Goal: Task Accomplishment & Management: Manage account settings

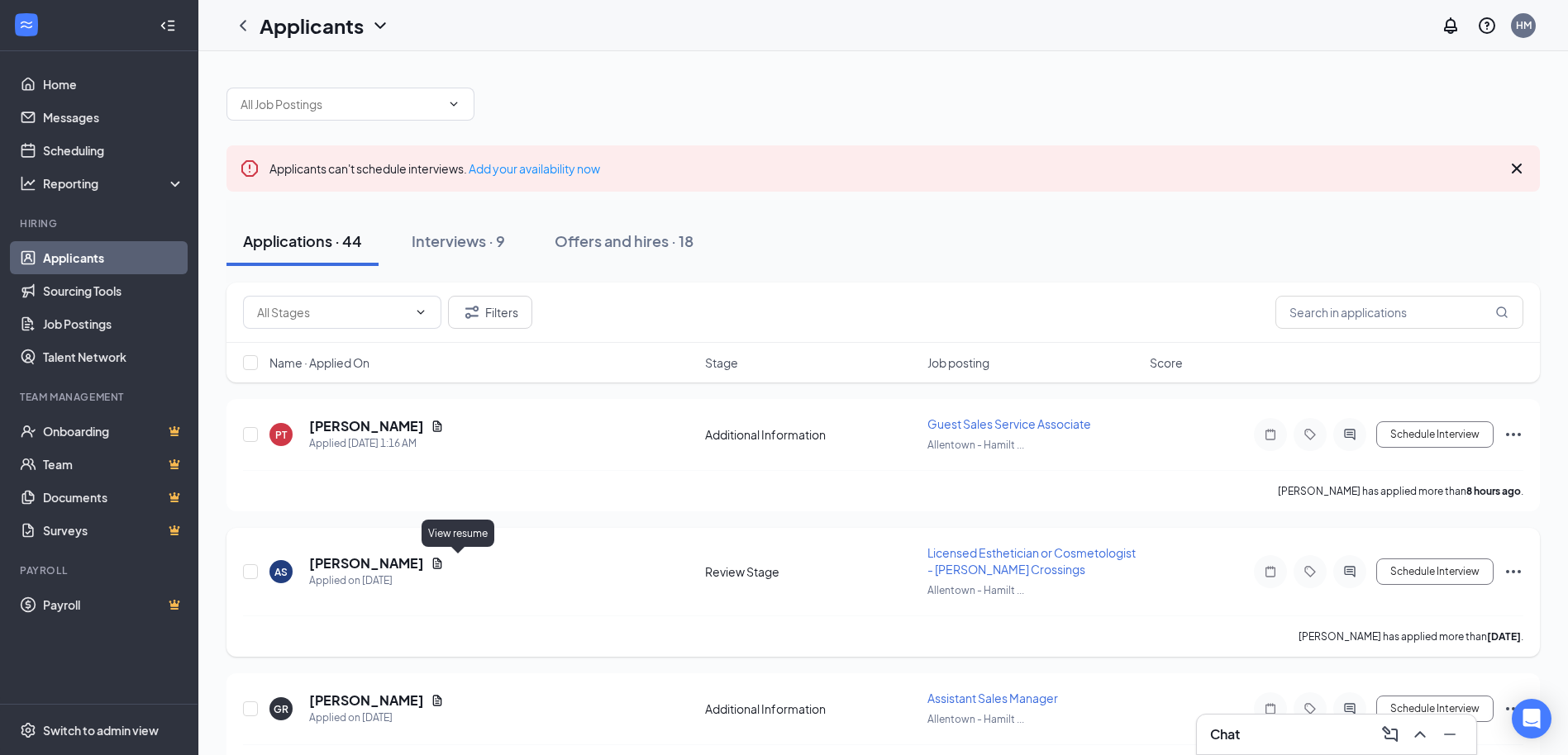
click at [444, 561] on icon "Document" at bounding box center [437, 563] width 13 height 13
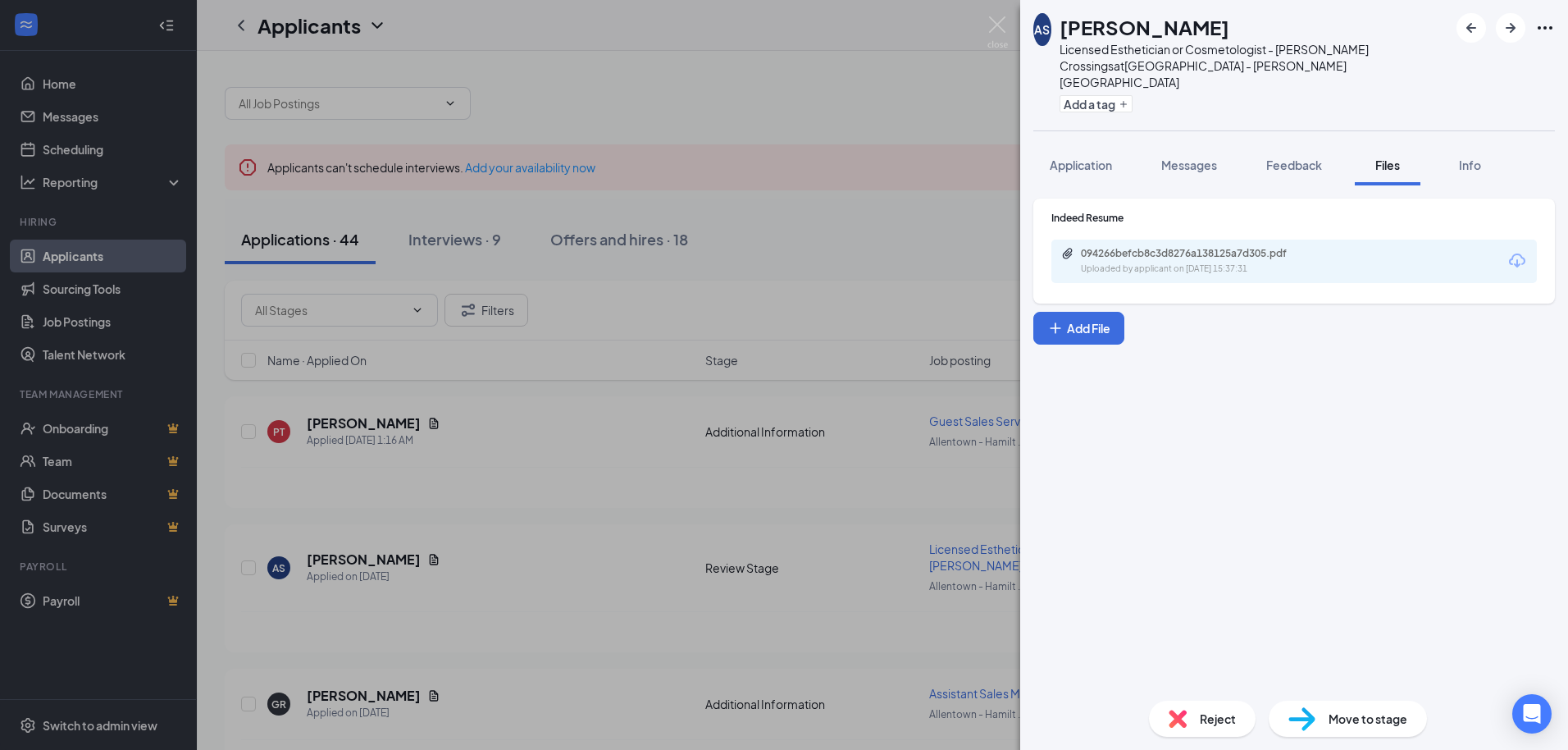
click at [1520, 251] on icon "Download" at bounding box center [1517, 260] width 19 height 19
click at [1113, 95] on button "Add a tag" at bounding box center [1096, 104] width 73 height 17
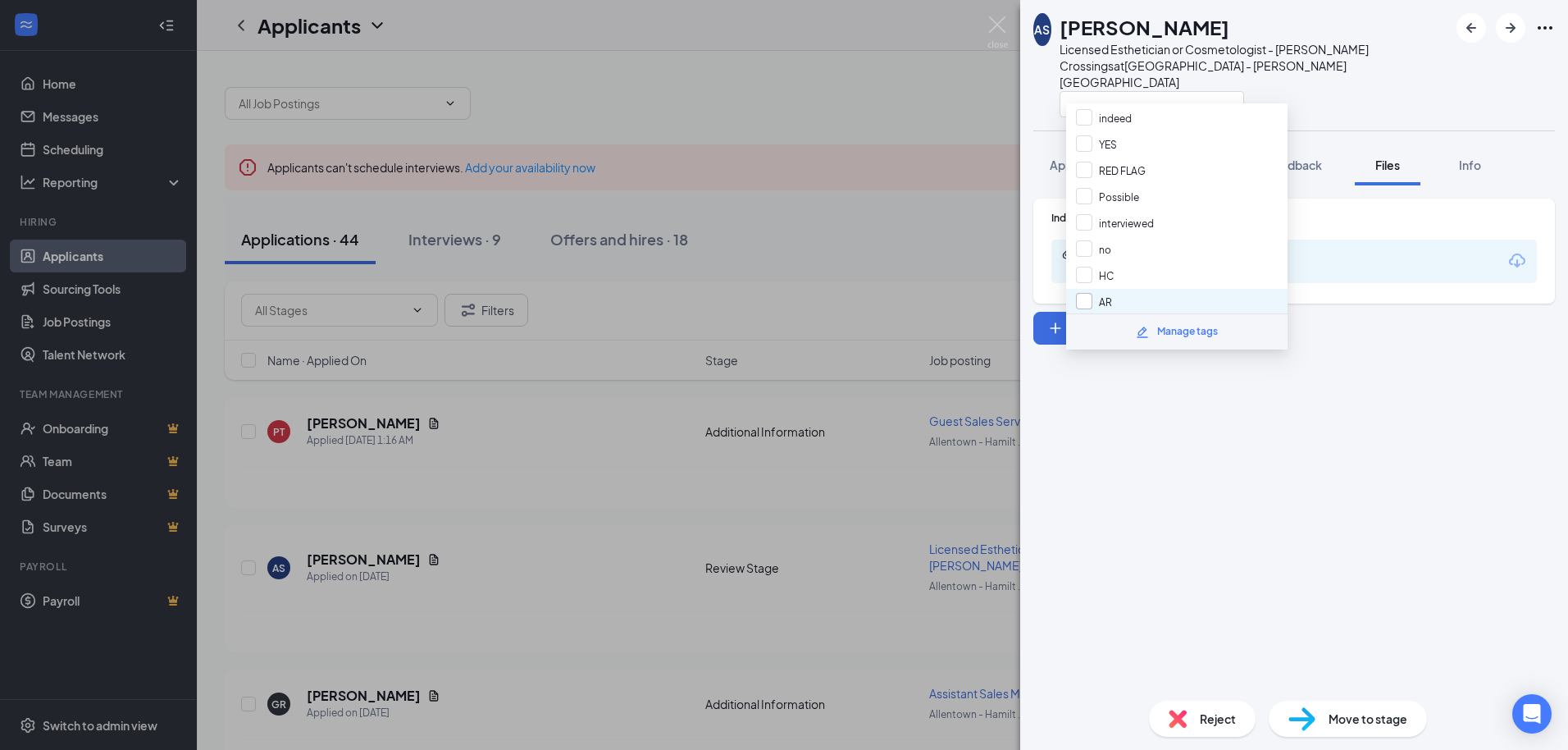
scroll to position [83, 0]
click at [1092, 244] on input "HC" at bounding box center [1094, 237] width 38 height 18
checkbox input "true"
click at [1122, 391] on div "Indeed Resume 094266befcb8c3d8276a138125a7d305.pdf Uploaded by applicant on [DA…" at bounding box center [1294, 436] width 548 height 502
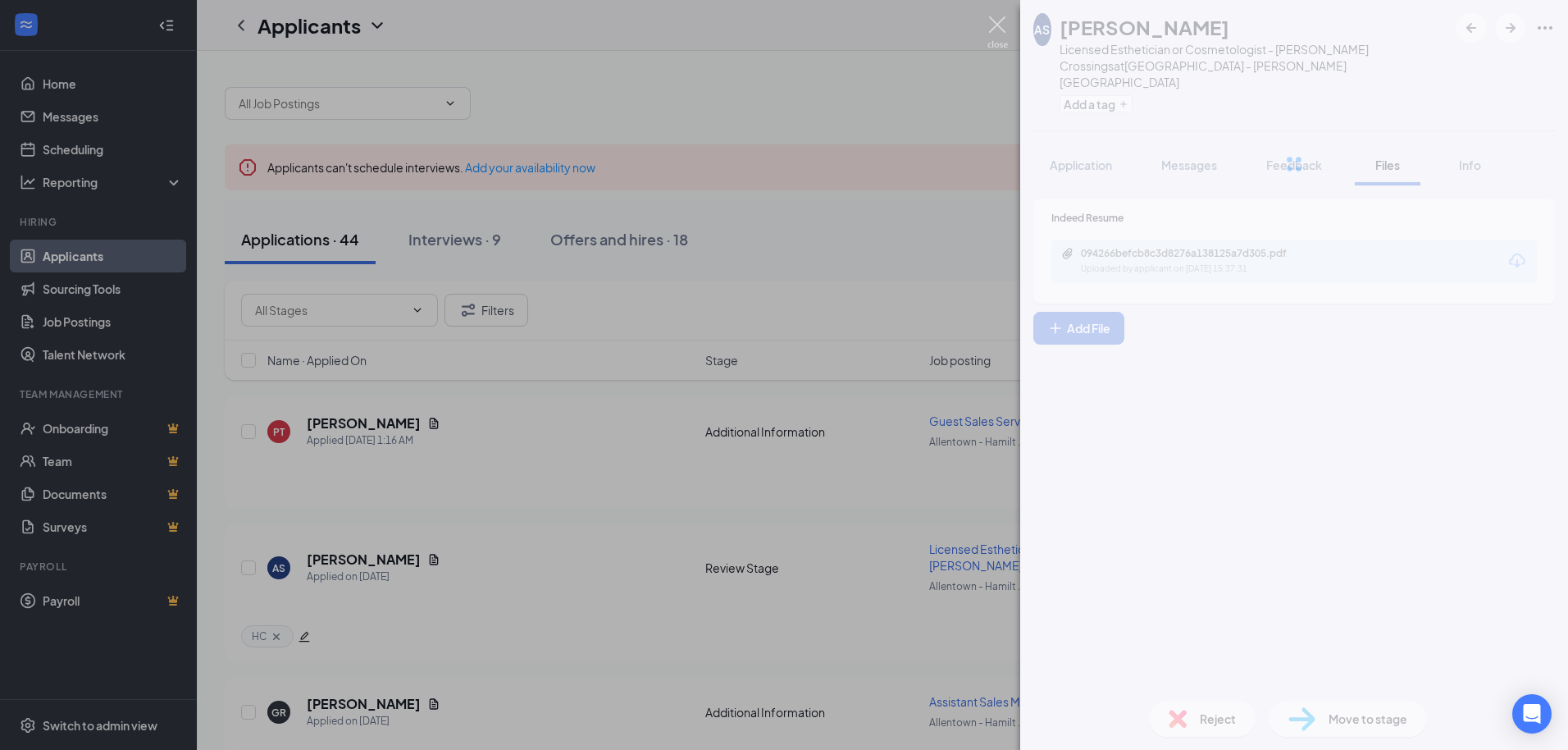
click at [996, 28] on img at bounding box center [998, 32] width 20 height 32
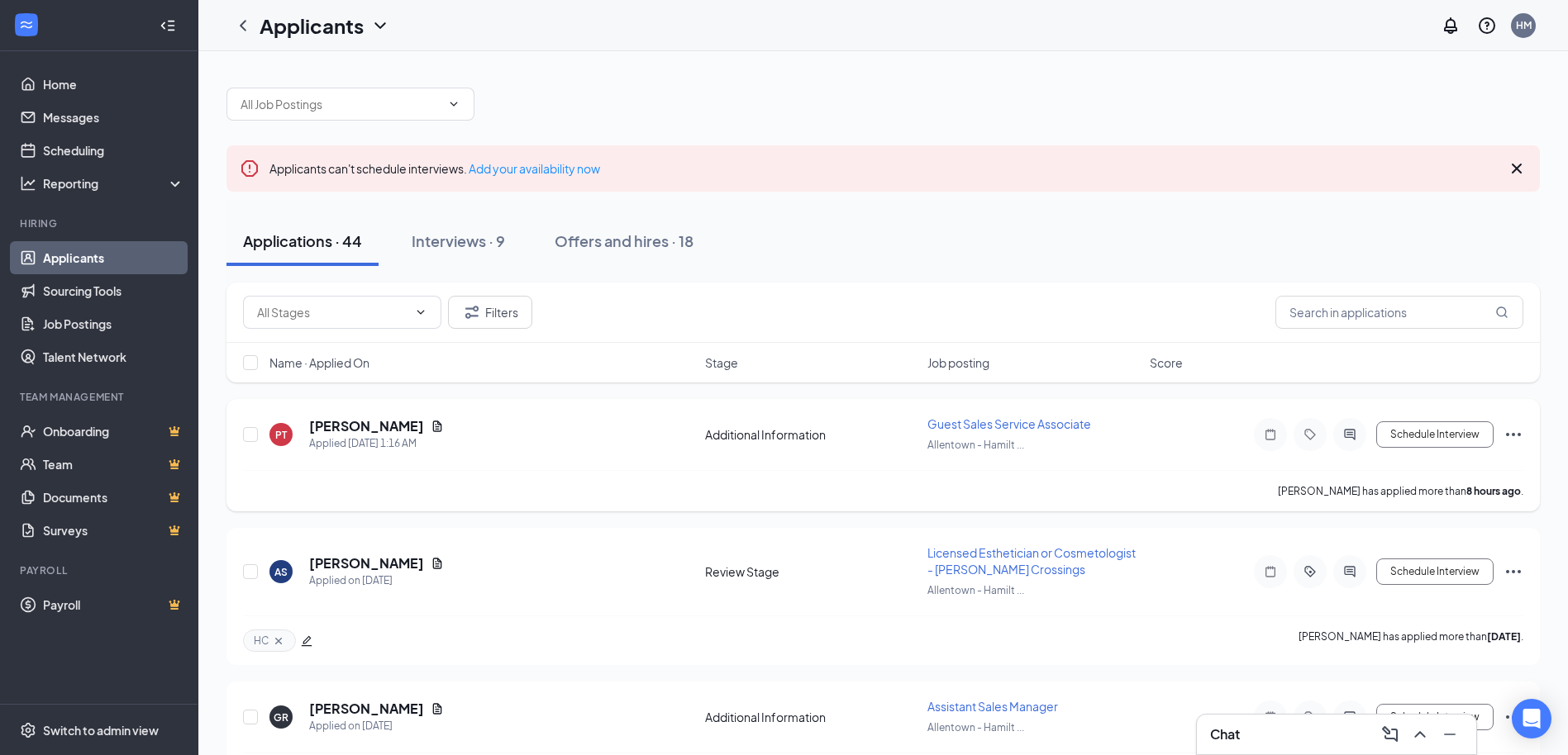
click at [445, 425] on div "PT [PERSON_NAME] Applied [DATE] 1:16 AM" at bounding box center [482, 435] width 426 height 35
click at [425, 424] on div "[PERSON_NAME]" at bounding box center [377, 426] width 135 height 18
click at [432, 425] on icon "Document" at bounding box center [437, 426] width 13 height 13
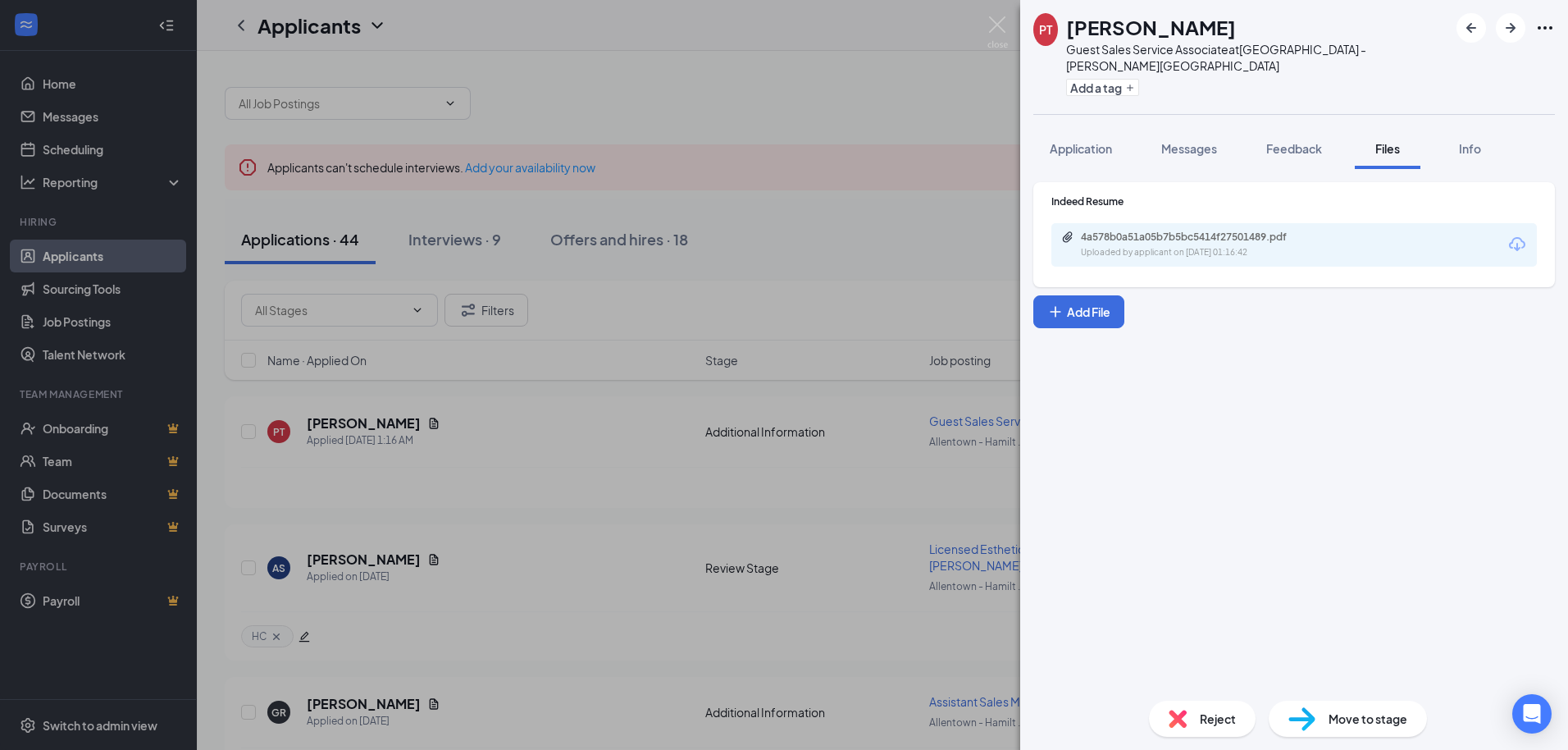
click at [1519, 235] on icon "Download" at bounding box center [1517, 244] width 19 height 19
click at [996, 29] on img at bounding box center [998, 32] width 20 height 32
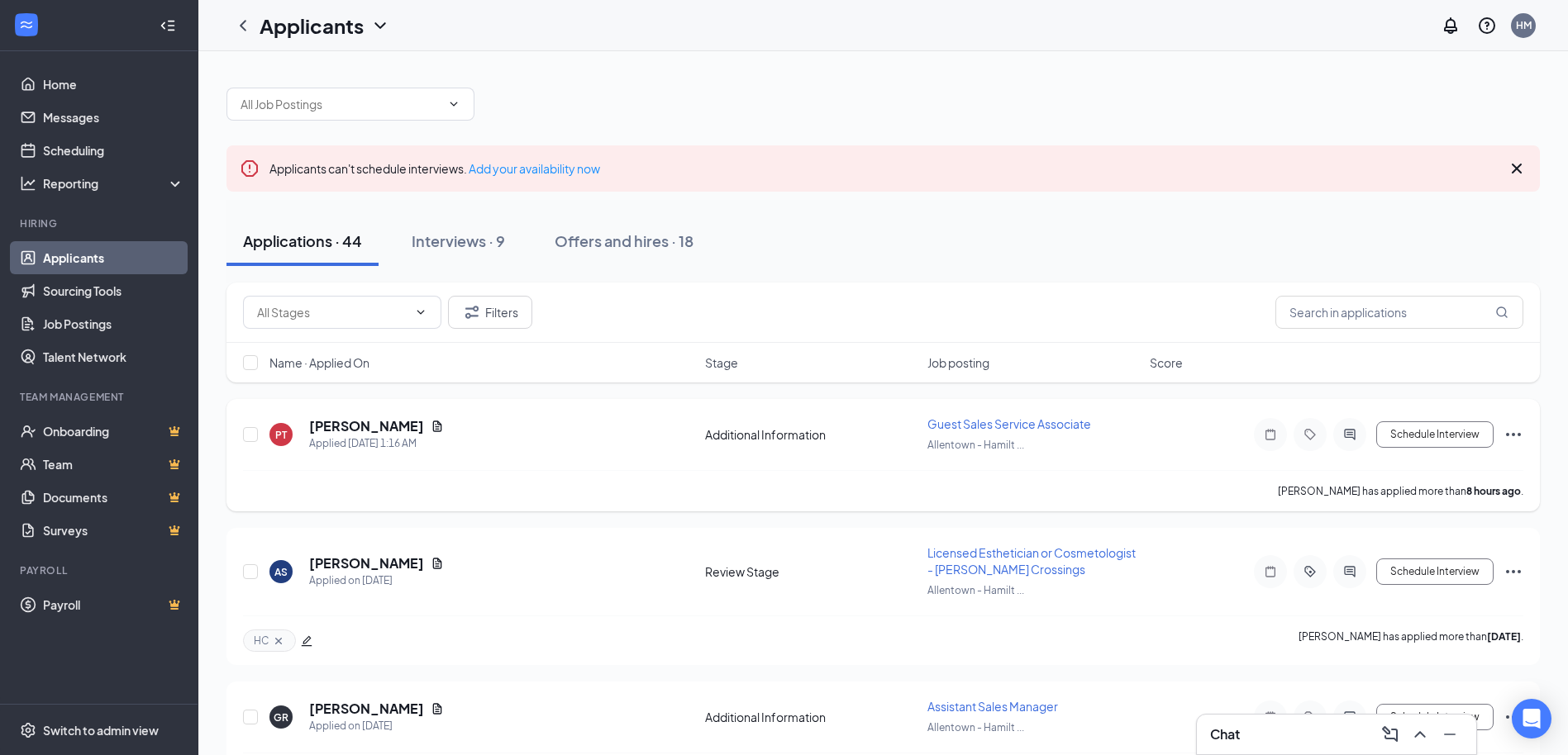
click at [1316, 435] on icon "Tag" at bounding box center [1309, 435] width 19 height 13
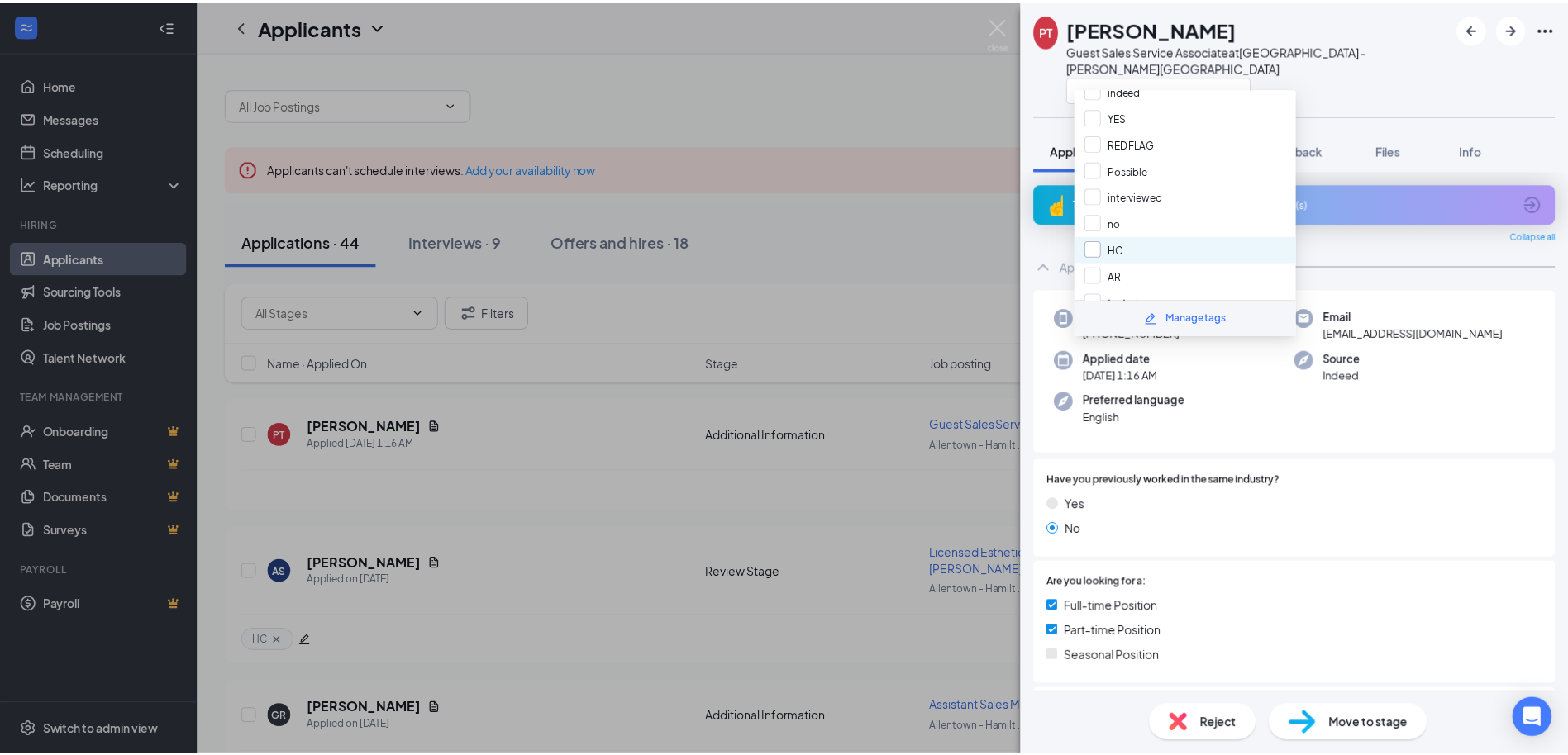
scroll to position [125, 0]
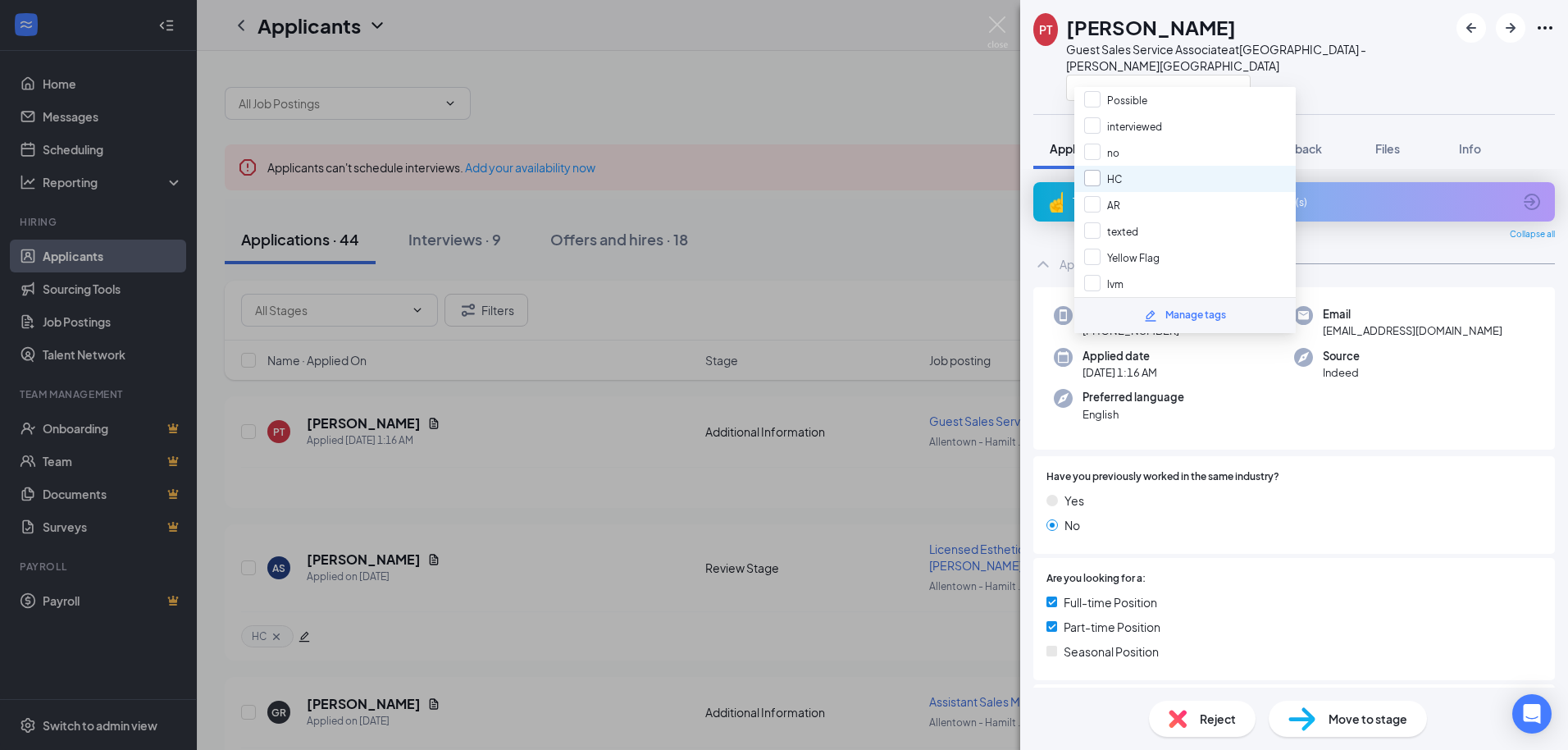
click at [1091, 178] on input "HC" at bounding box center [1102, 179] width 38 height 18
checkbox input "true"
click at [995, 26] on img at bounding box center [998, 32] width 20 height 32
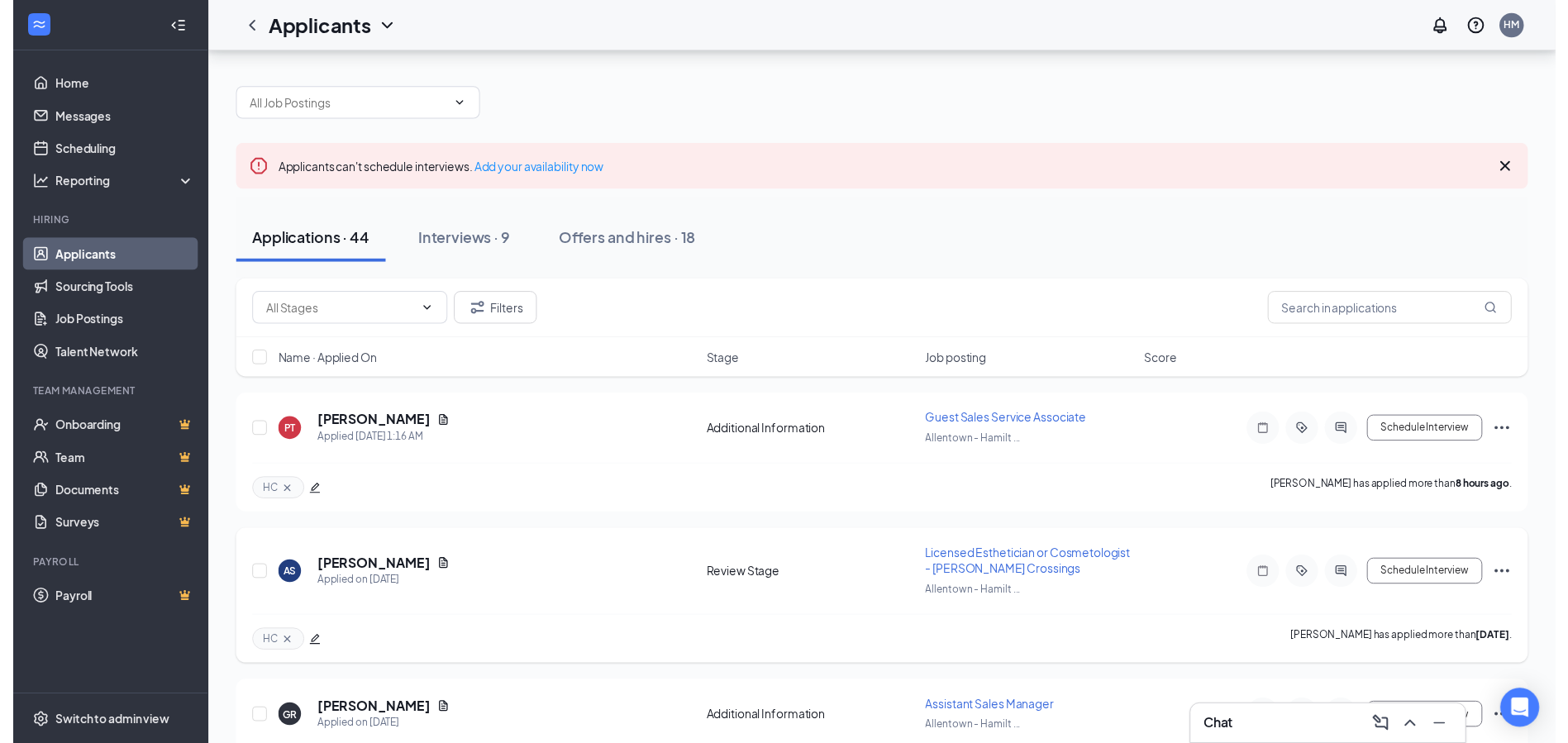
scroll to position [248, 0]
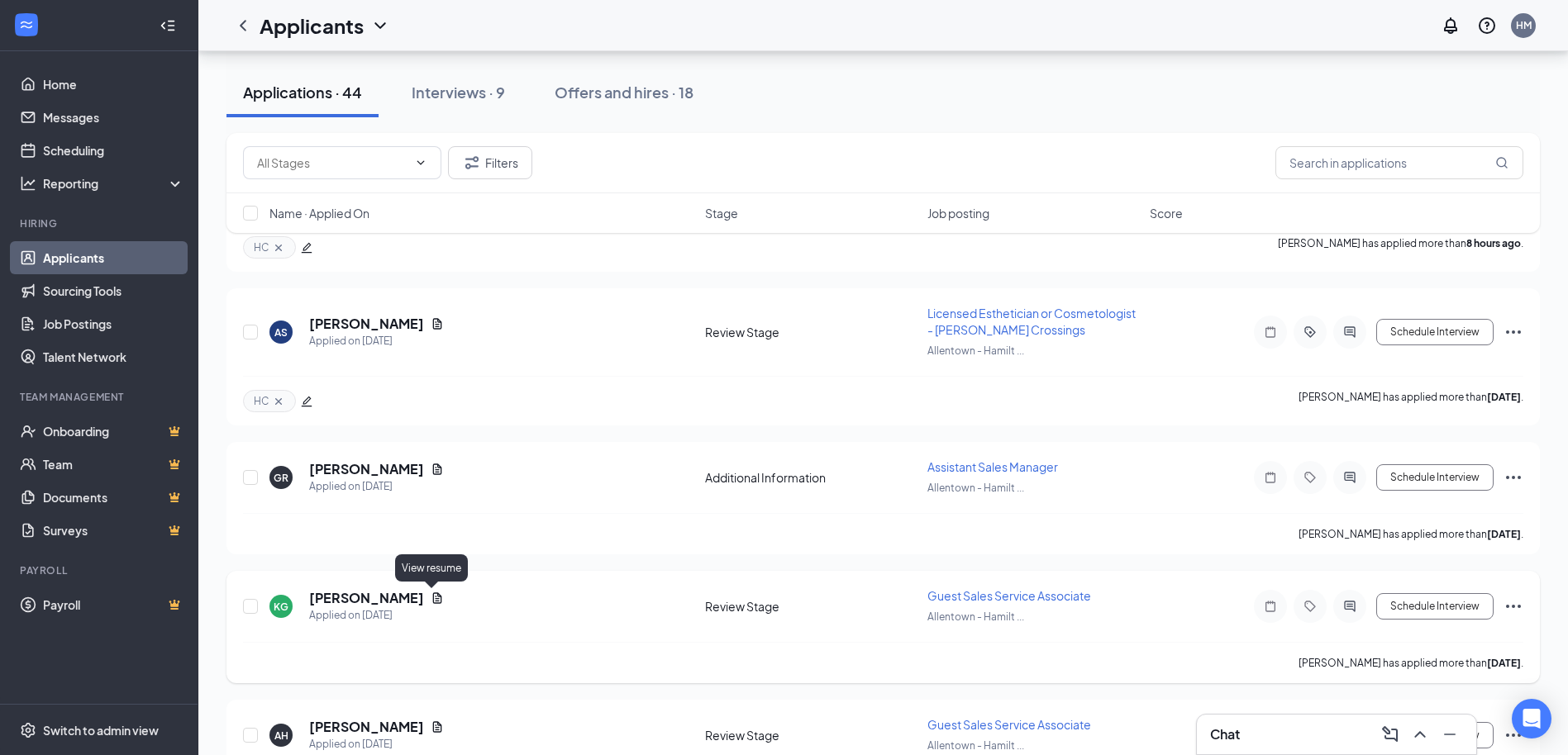
click at [430, 602] on icon "Document" at bounding box center [437, 598] width 13 height 13
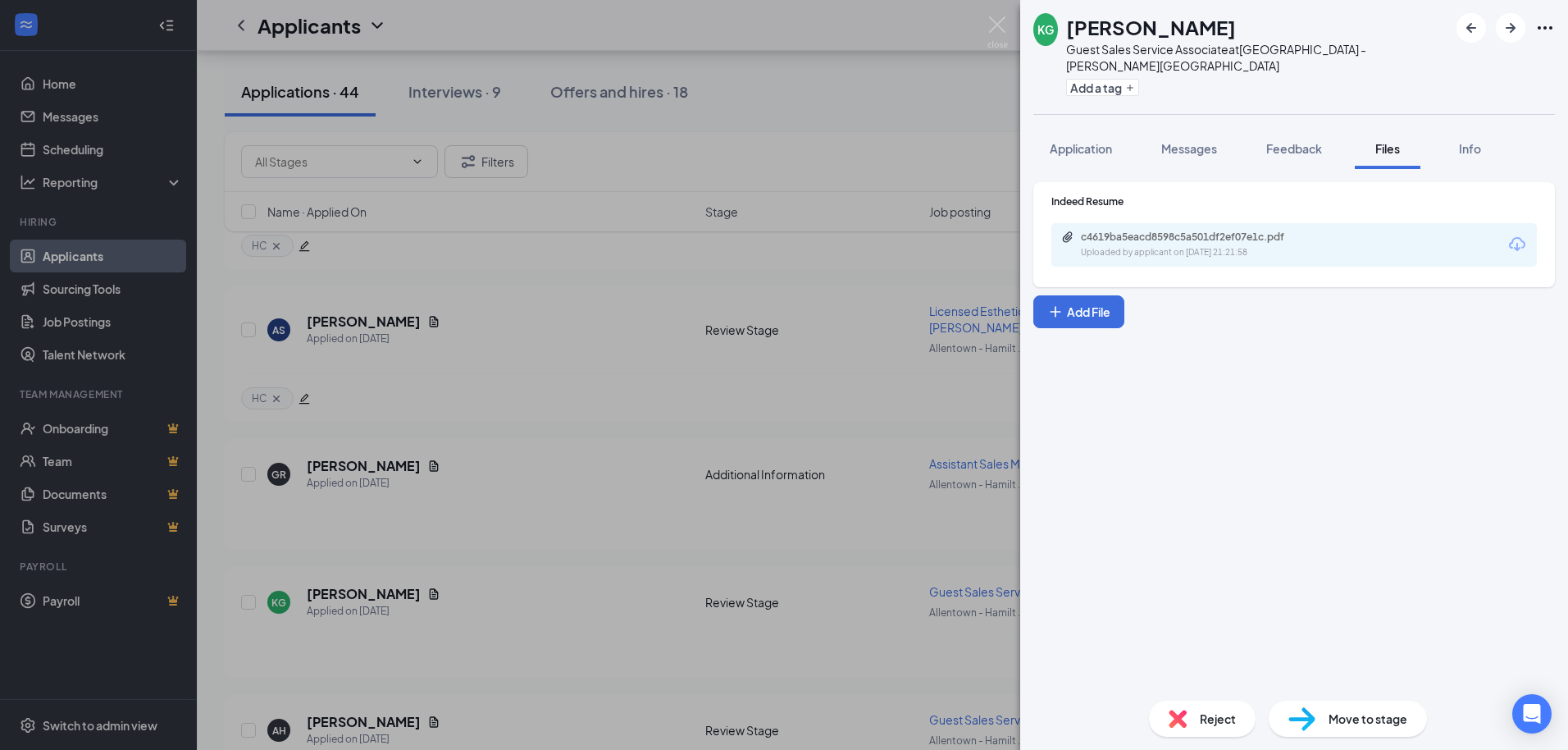
click at [1517, 237] on icon "Download" at bounding box center [1518, 244] width 16 height 14
click at [998, 24] on img at bounding box center [998, 32] width 20 height 32
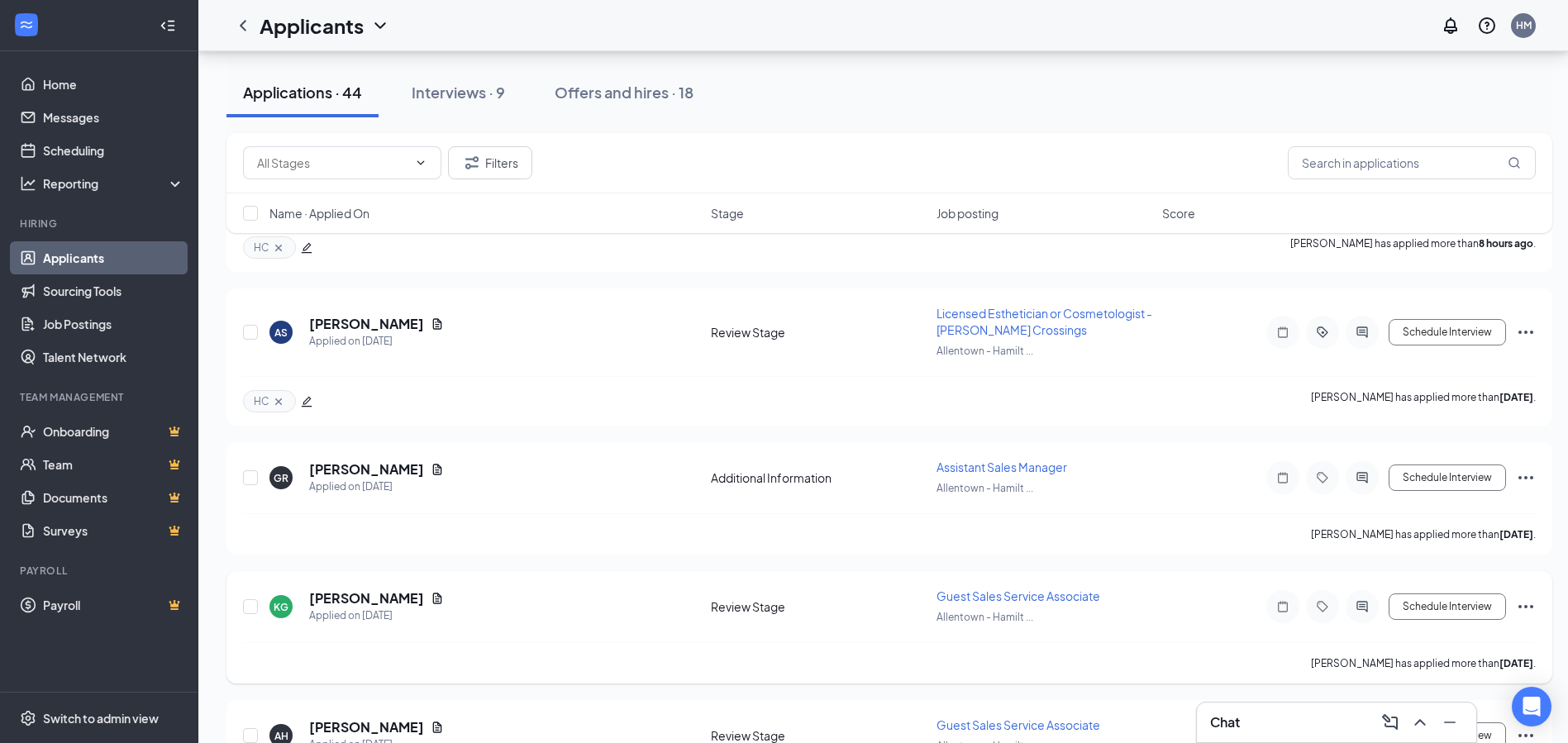
click at [1524, 606] on icon "Ellipses" at bounding box center [1526, 606] width 15 height 4
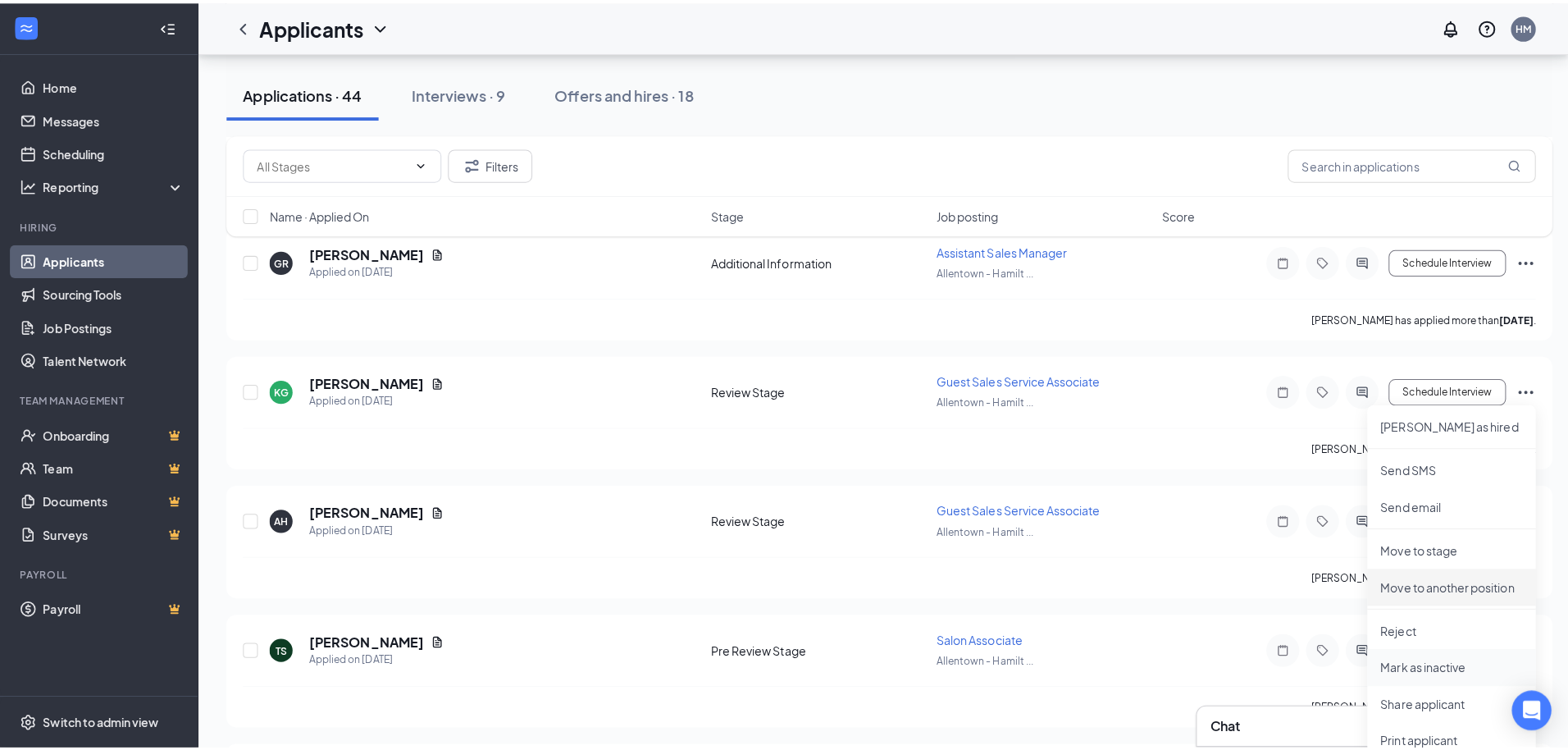
scroll to position [492, 0]
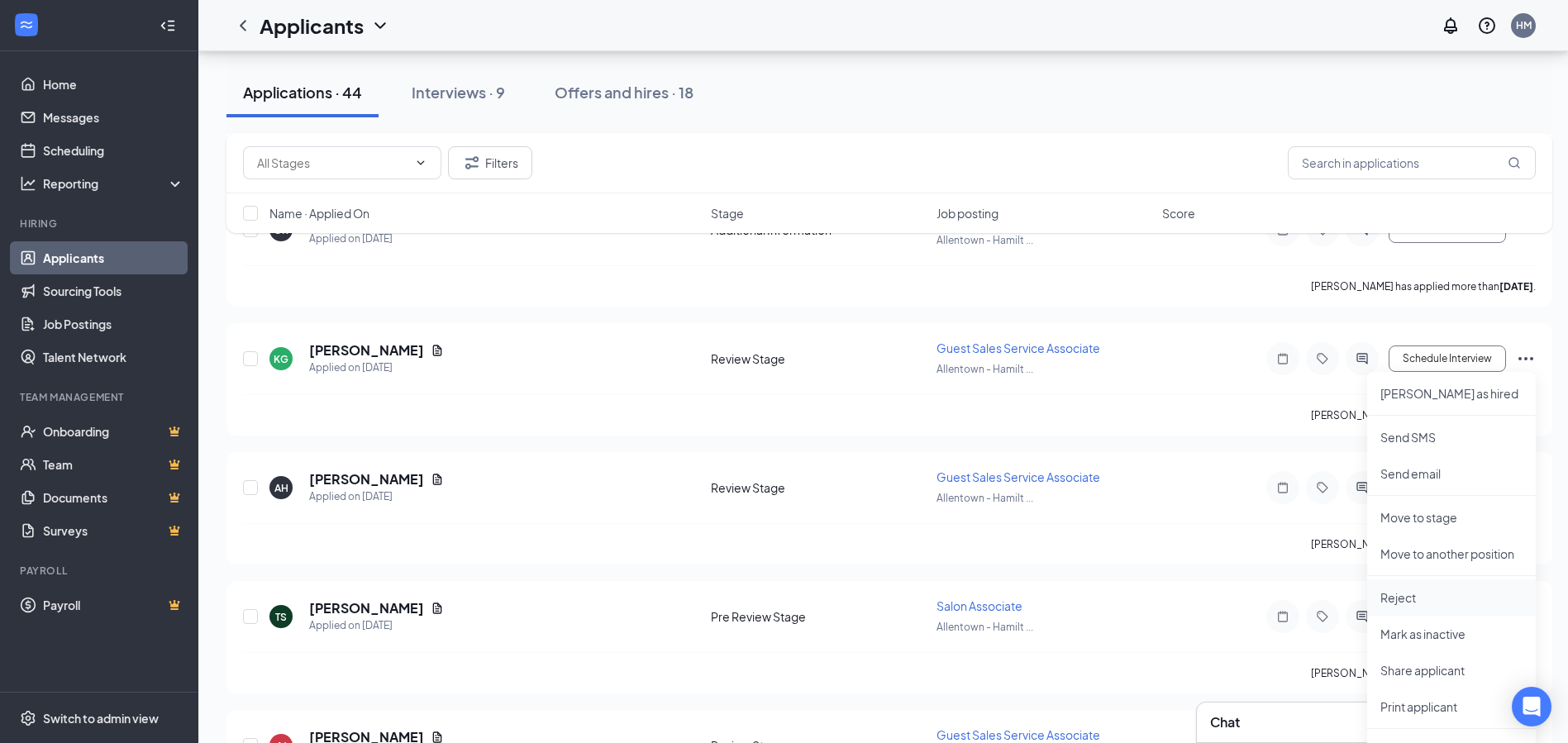
click at [1391, 600] on p "Reject" at bounding box center [1452, 597] width 142 height 17
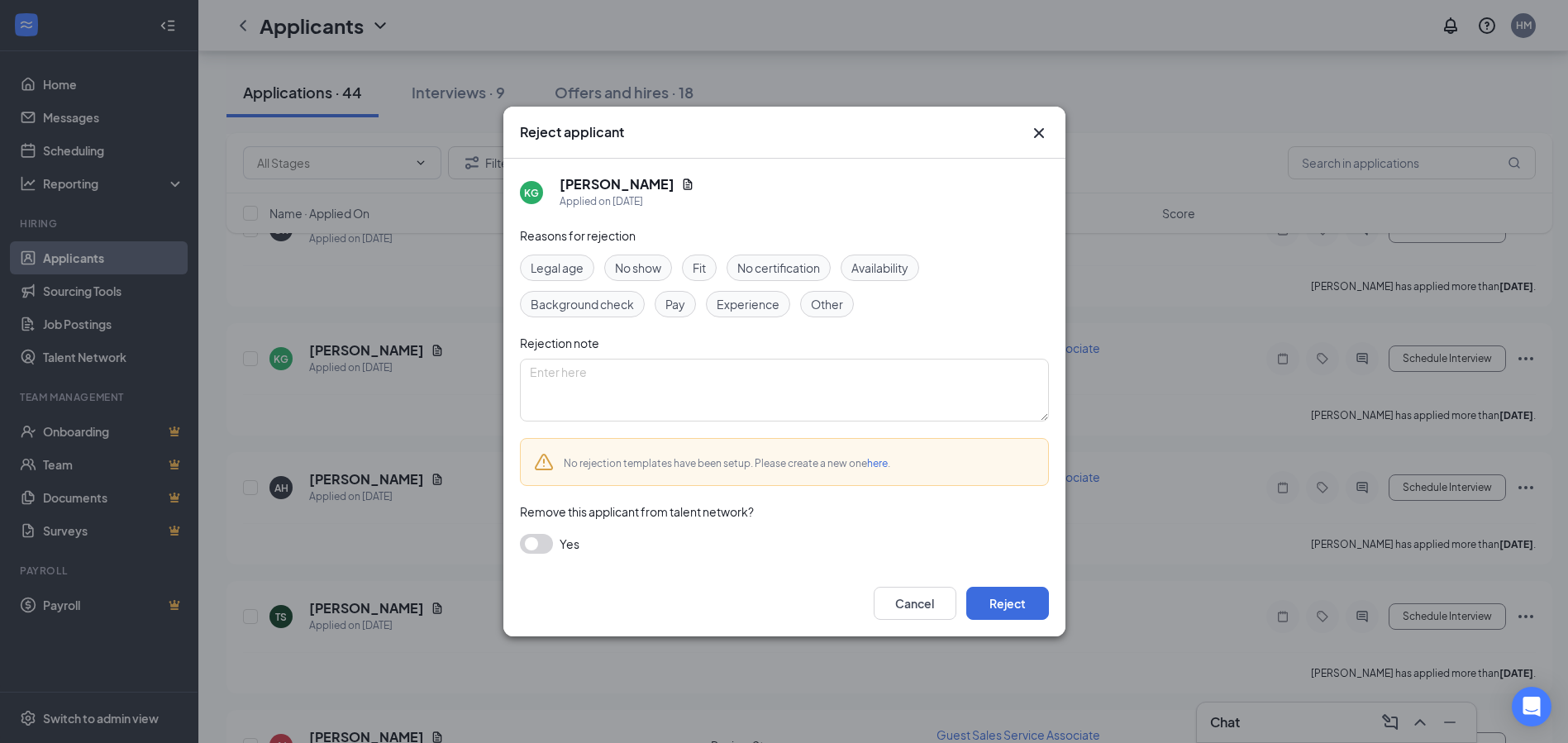
click at [705, 268] on span "Fit" at bounding box center [699, 268] width 13 height 18
click at [1019, 599] on button "Reject" at bounding box center [1007, 603] width 83 height 33
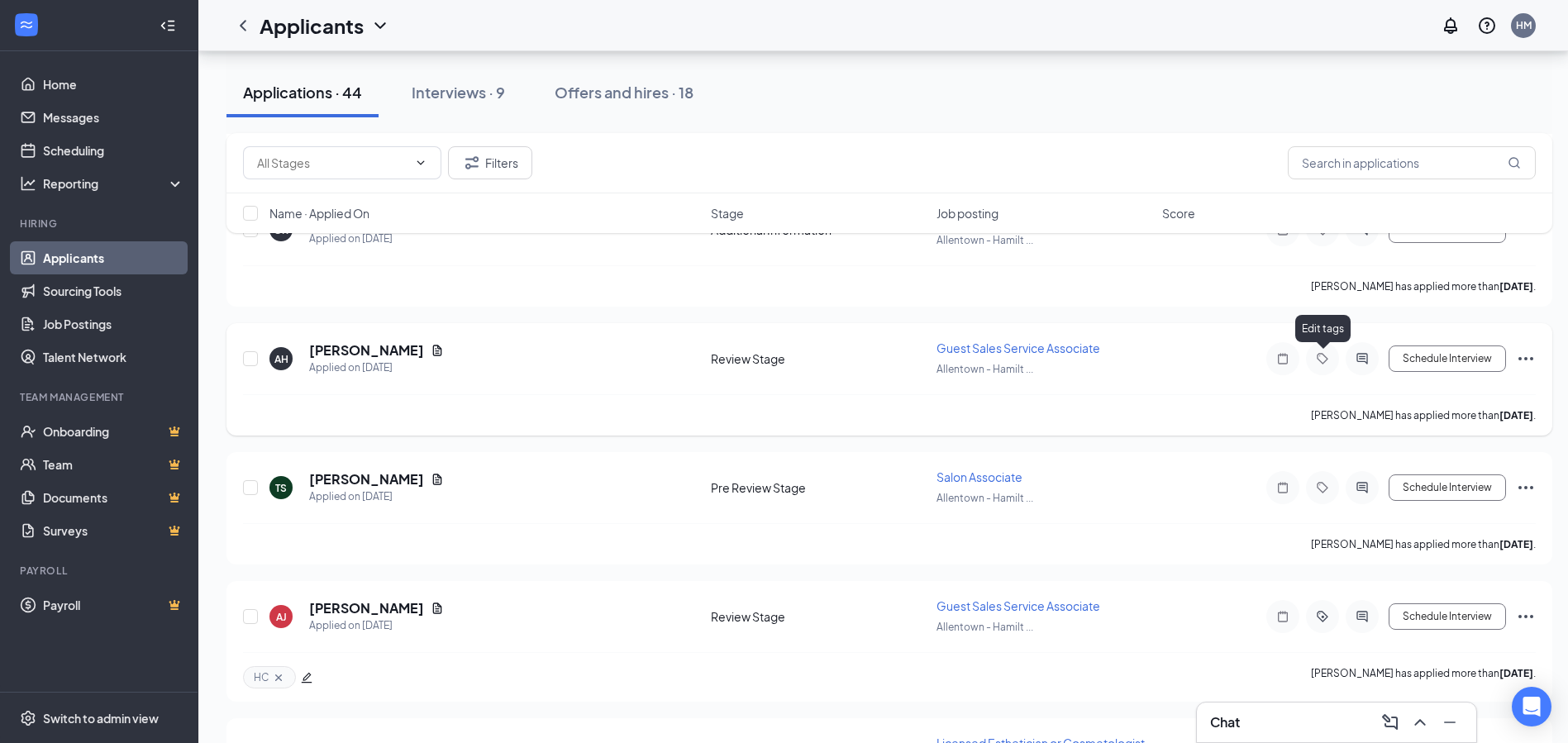
click at [1319, 360] on icon "Tag" at bounding box center [1322, 358] width 11 height 11
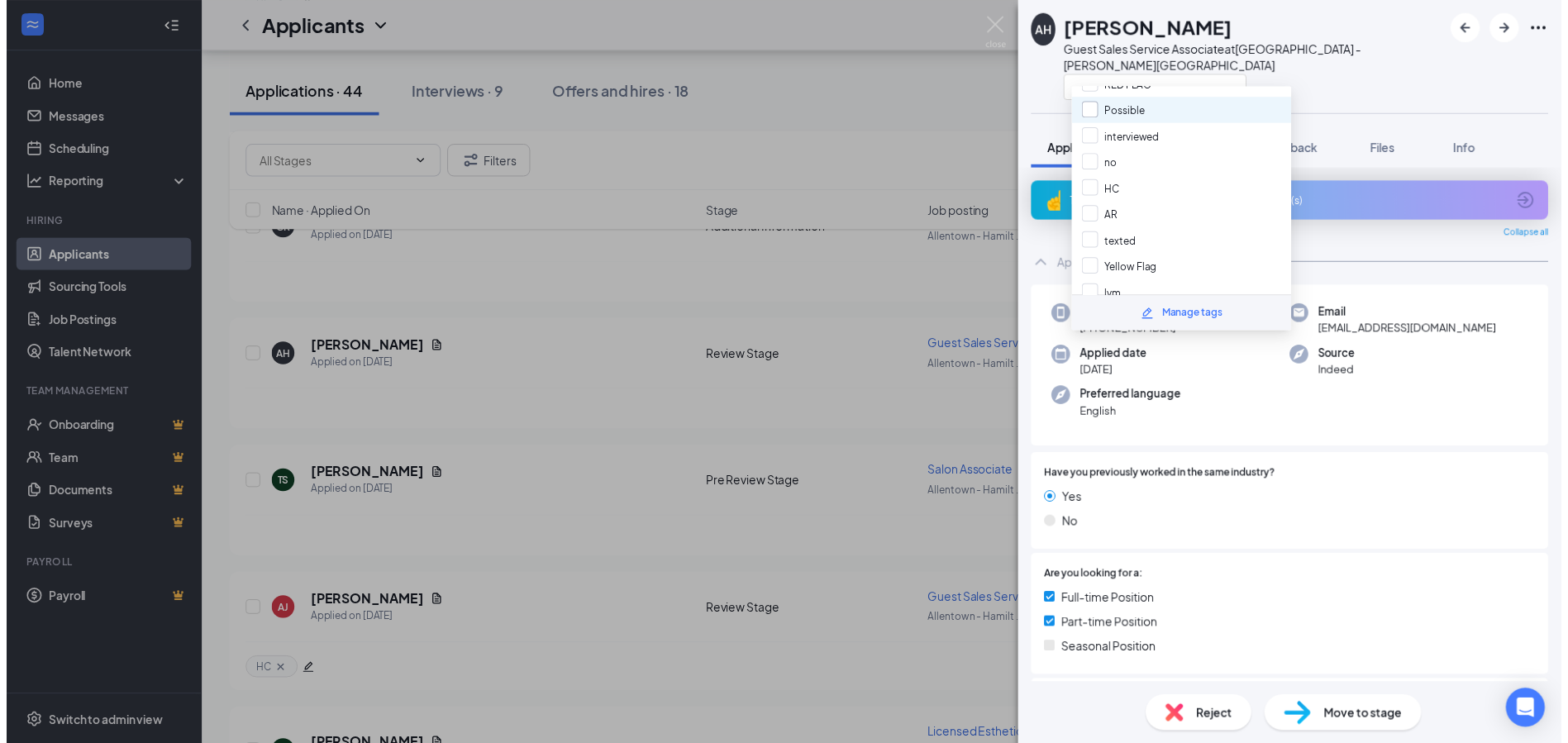
scroll to position [125, 0]
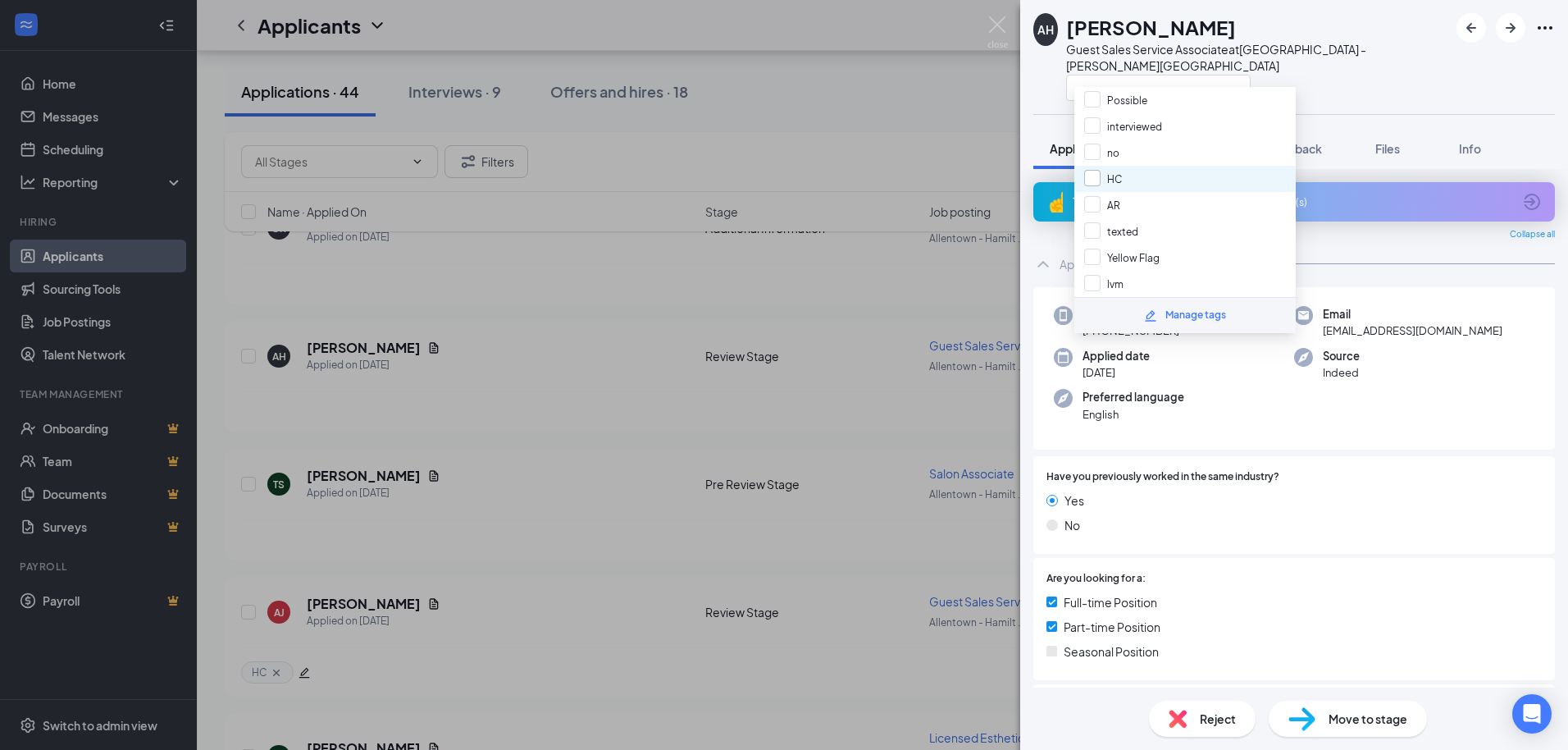
click at [1091, 180] on input "HC" at bounding box center [1102, 179] width 38 height 18
checkbox input "true"
click at [995, 24] on img at bounding box center [998, 32] width 20 height 32
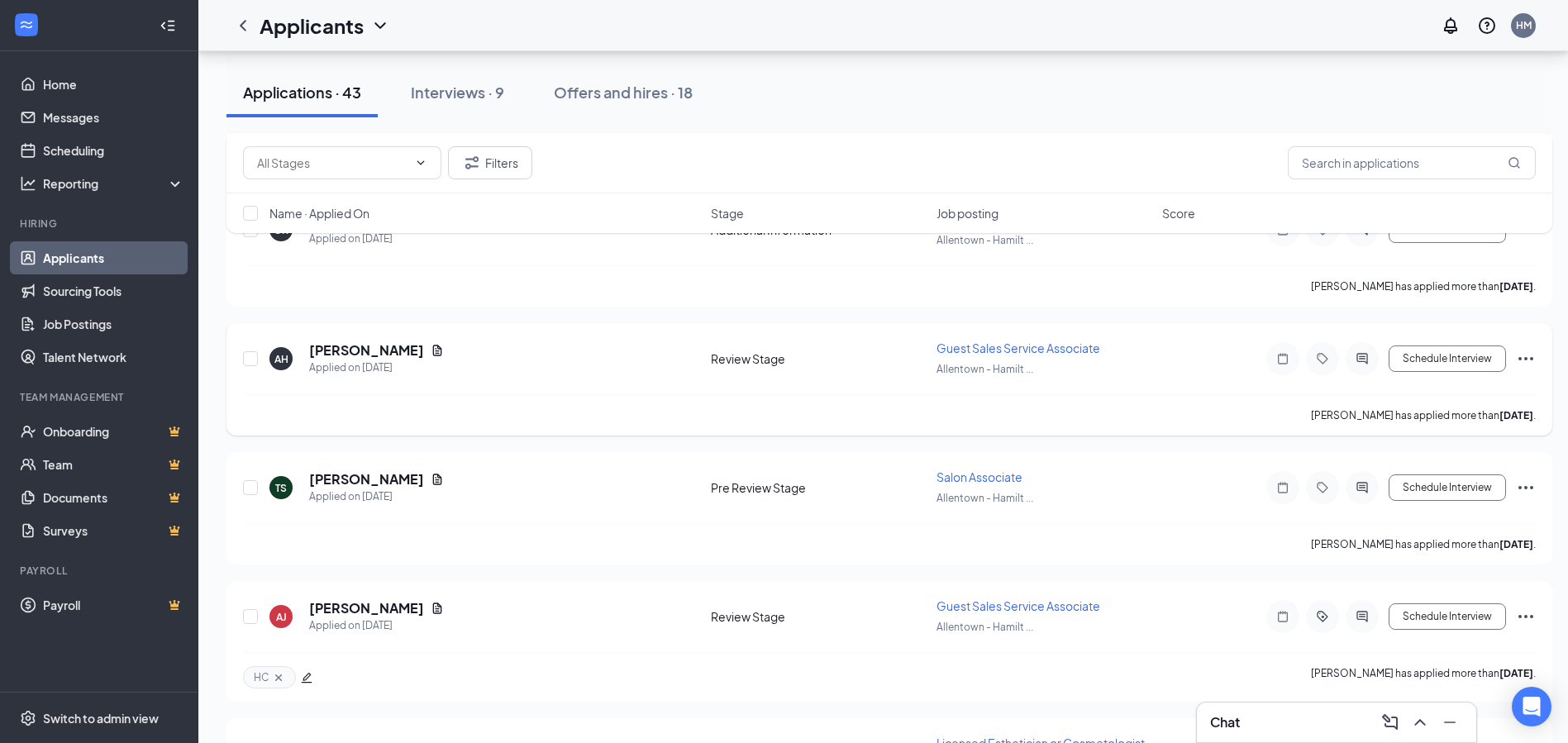
click at [440, 345] on icon "Document" at bounding box center [437, 350] width 13 height 13
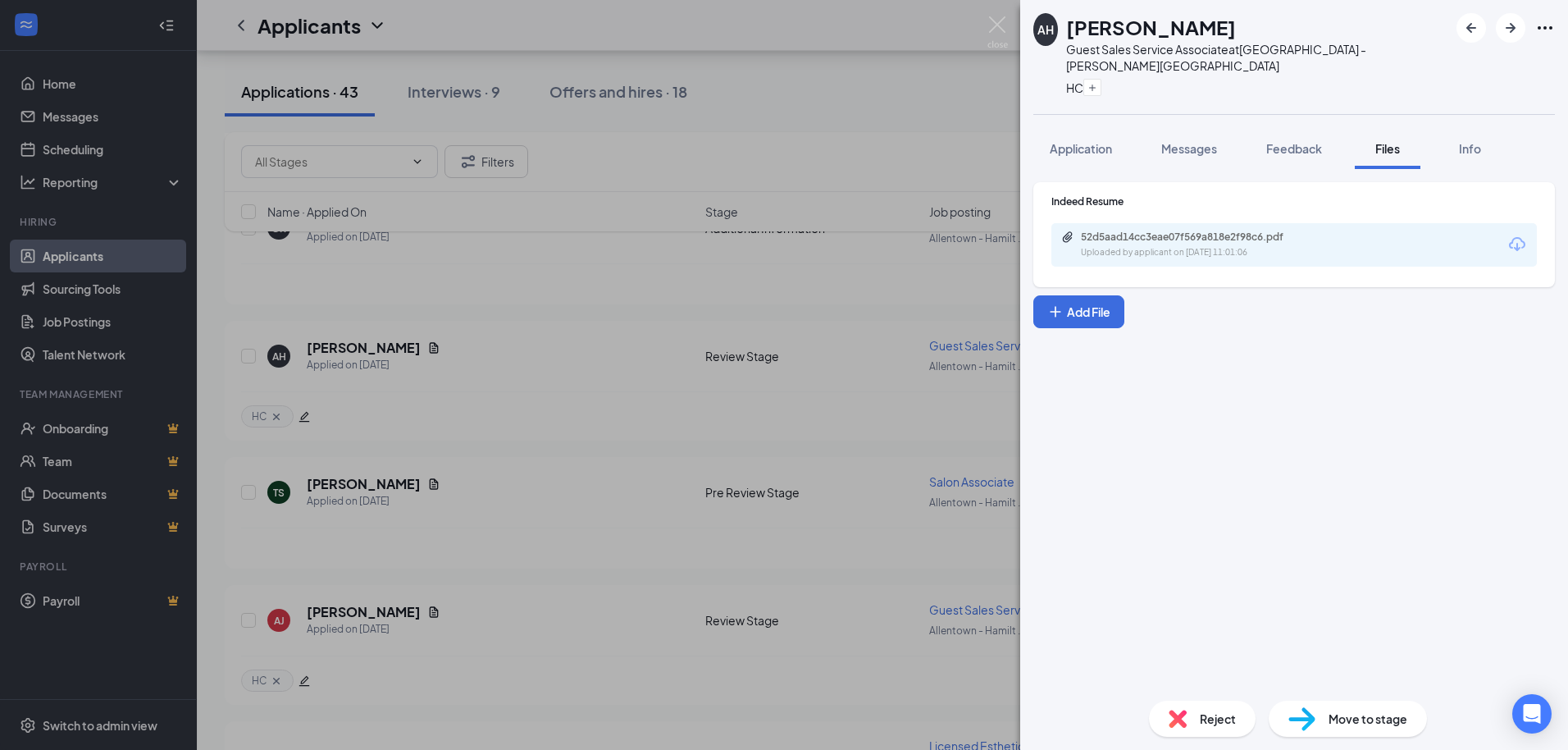
click at [1522, 237] on icon "Download" at bounding box center [1518, 244] width 16 height 14
click at [989, 19] on img at bounding box center [998, 32] width 20 height 32
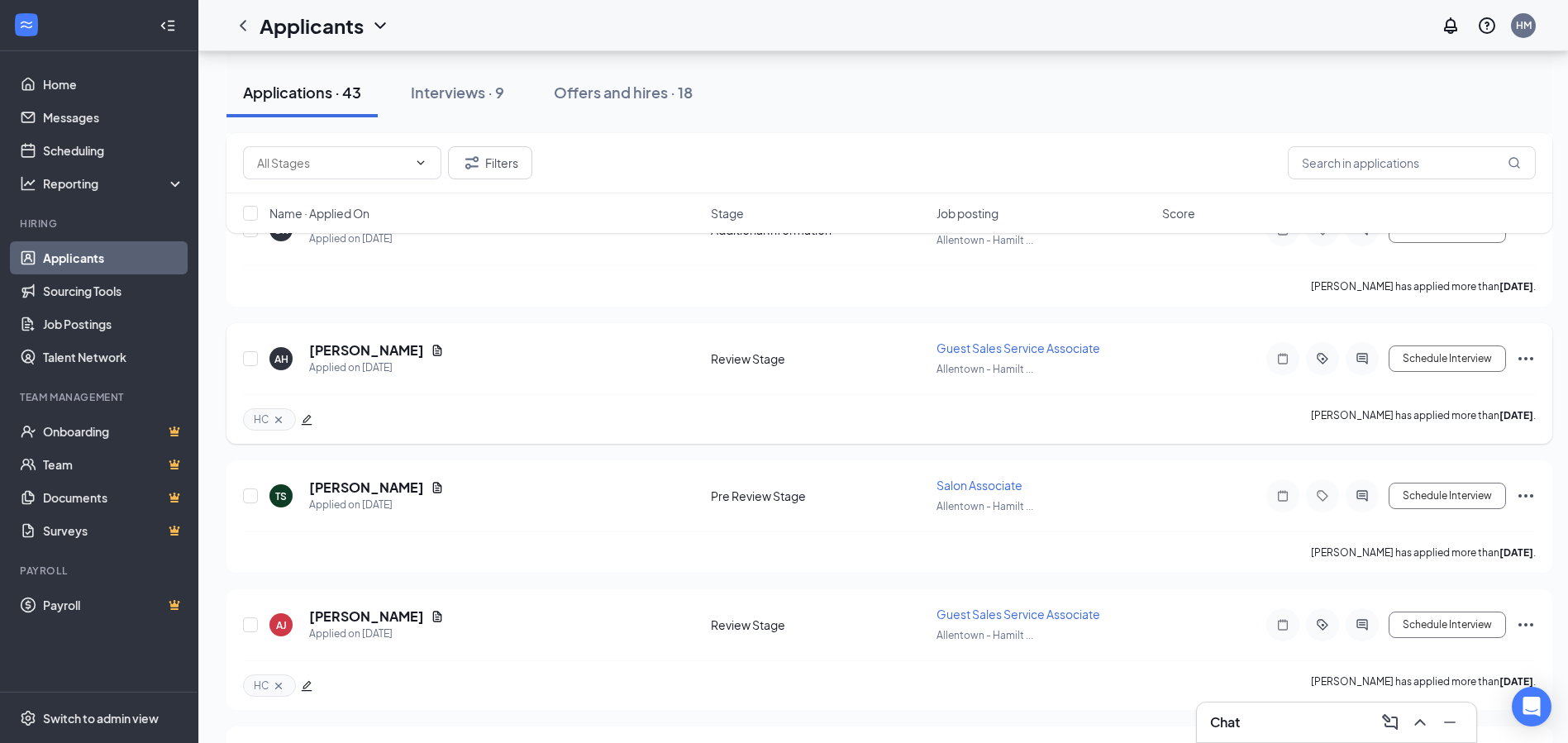
click at [1530, 360] on icon "Ellipses" at bounding box center [1525, 358] width 19 height 19
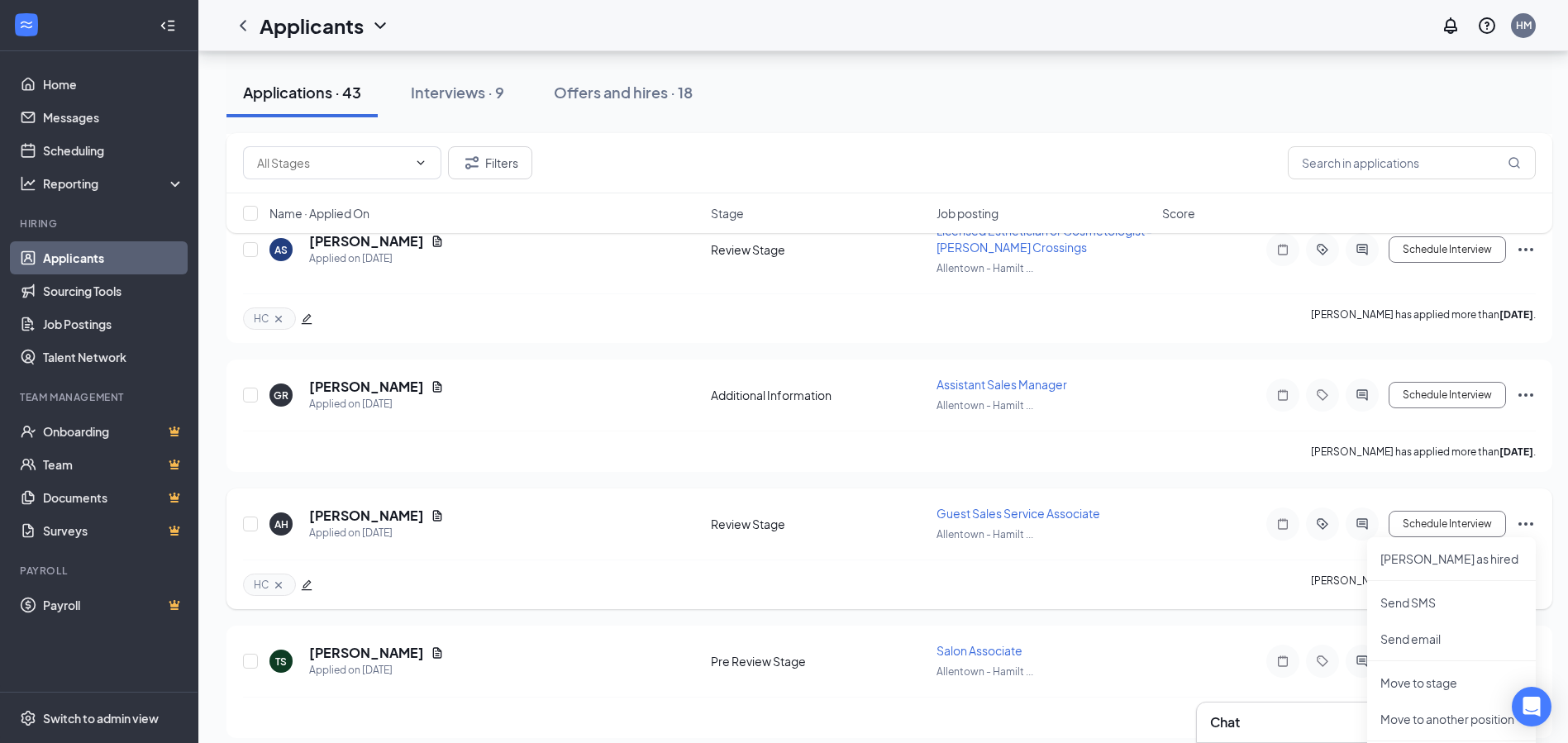
scroll to position [413, 0]
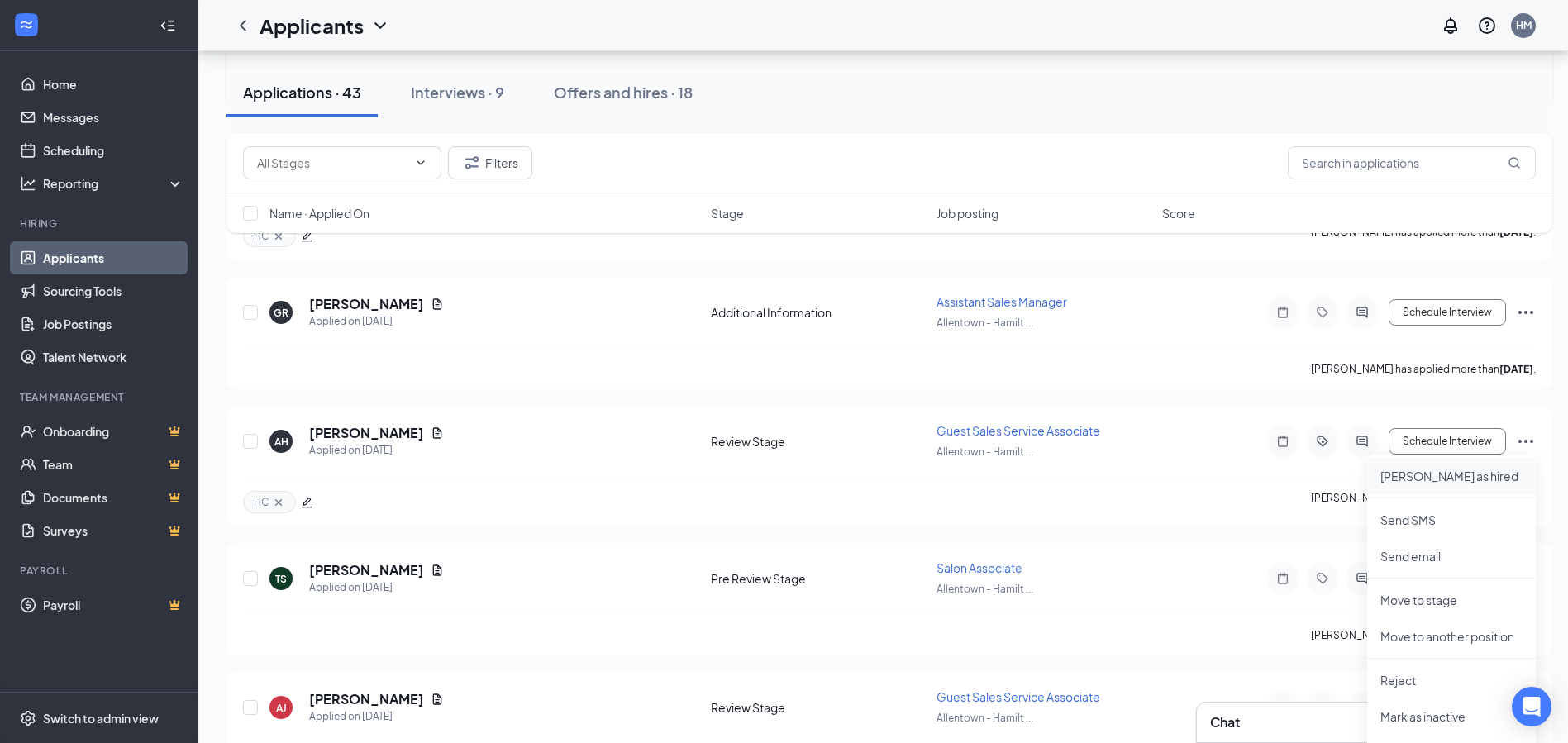
click at [1425, 474] on p "[PERSON_NAME] as hired" at bounding box center [1452, 476] width 142 height 17
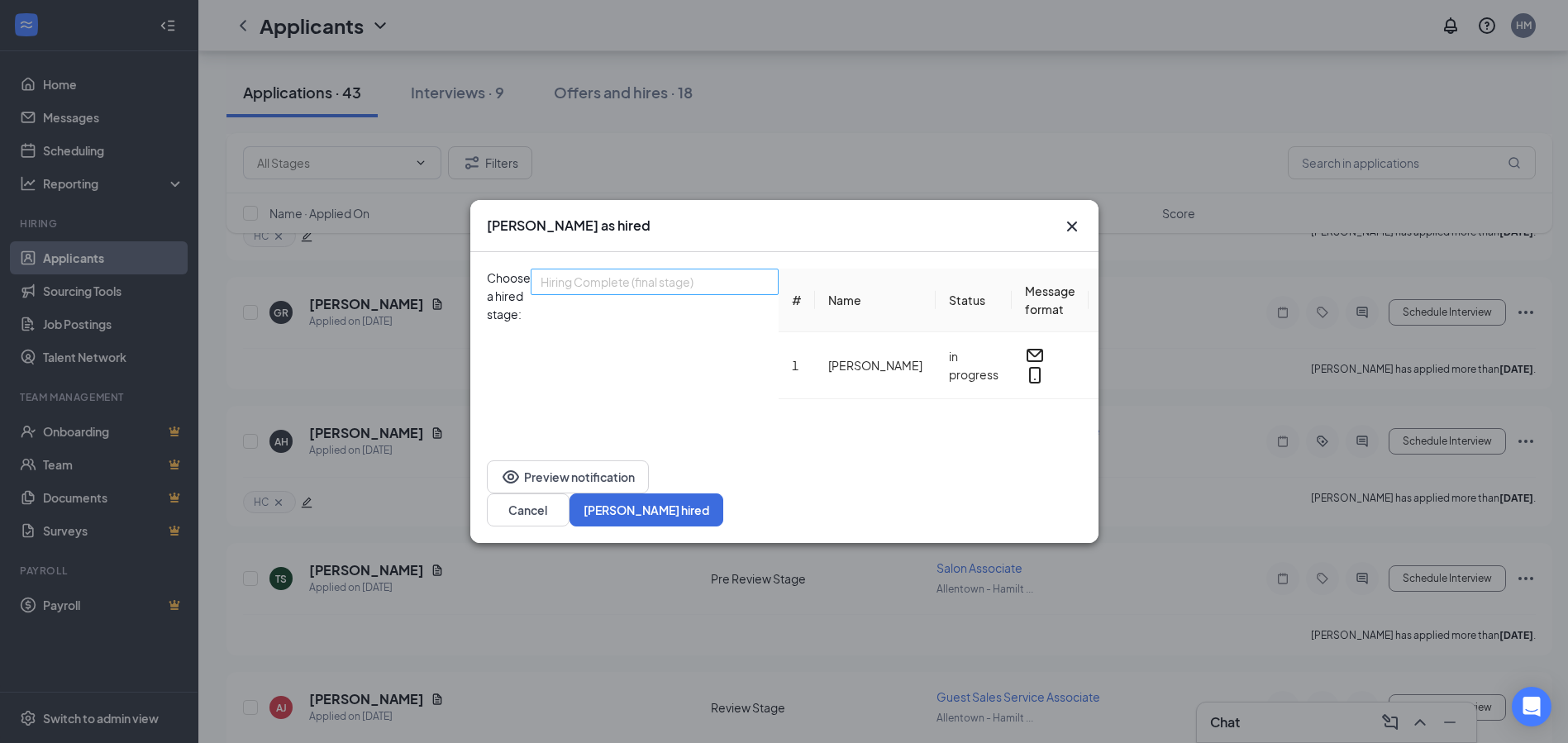
click at [694, 270] on span "Hiring Complete (final stage)" at bounding box center [617, 282] width 153 height 25
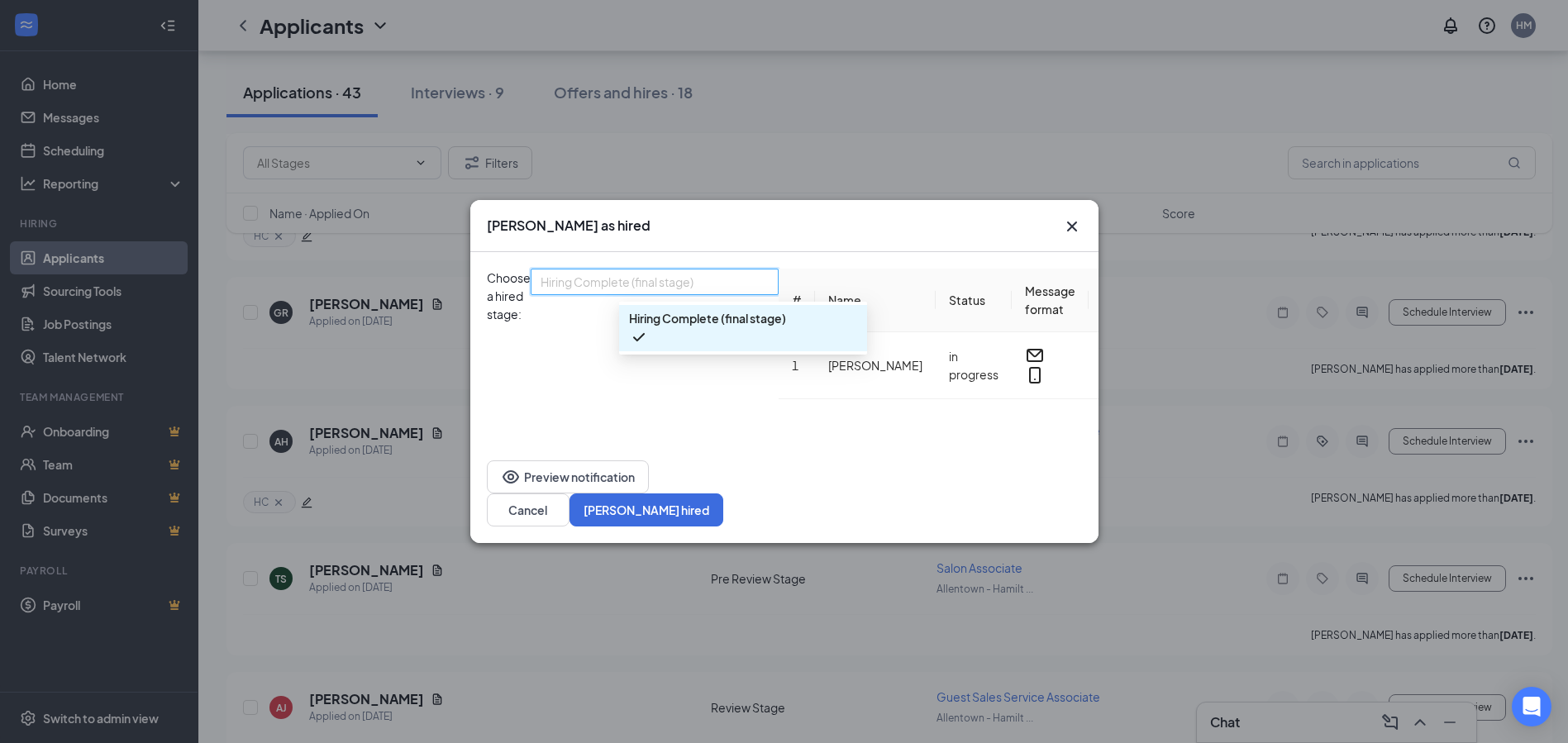
click at [694, 270] on span "Hiring Complete (final stage)" at bounding box center [617, 282] width 153 height 25
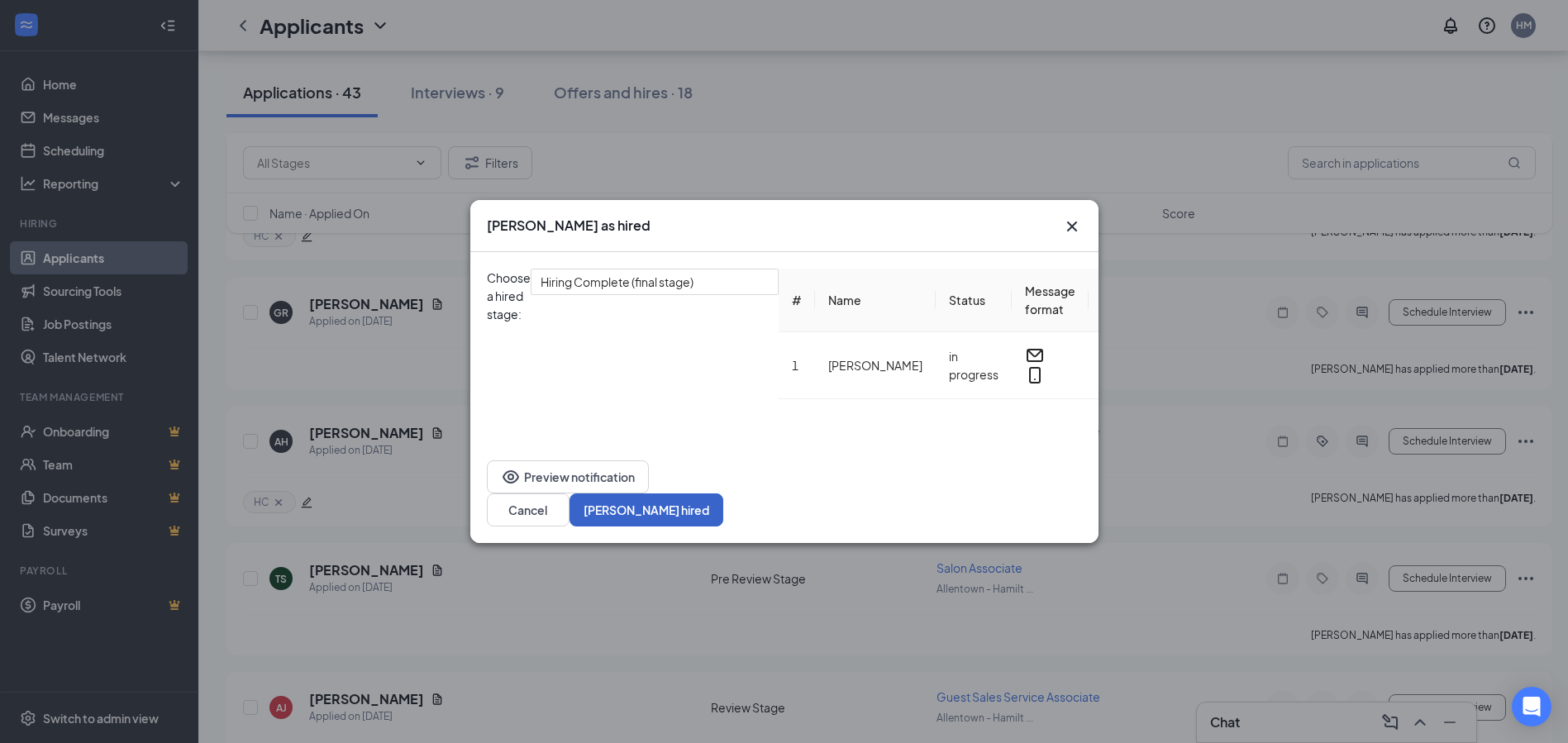
click at [723, 526] on button "[PERSON_NAME] hired" at bounding box center [646, 509] width 153 height 33
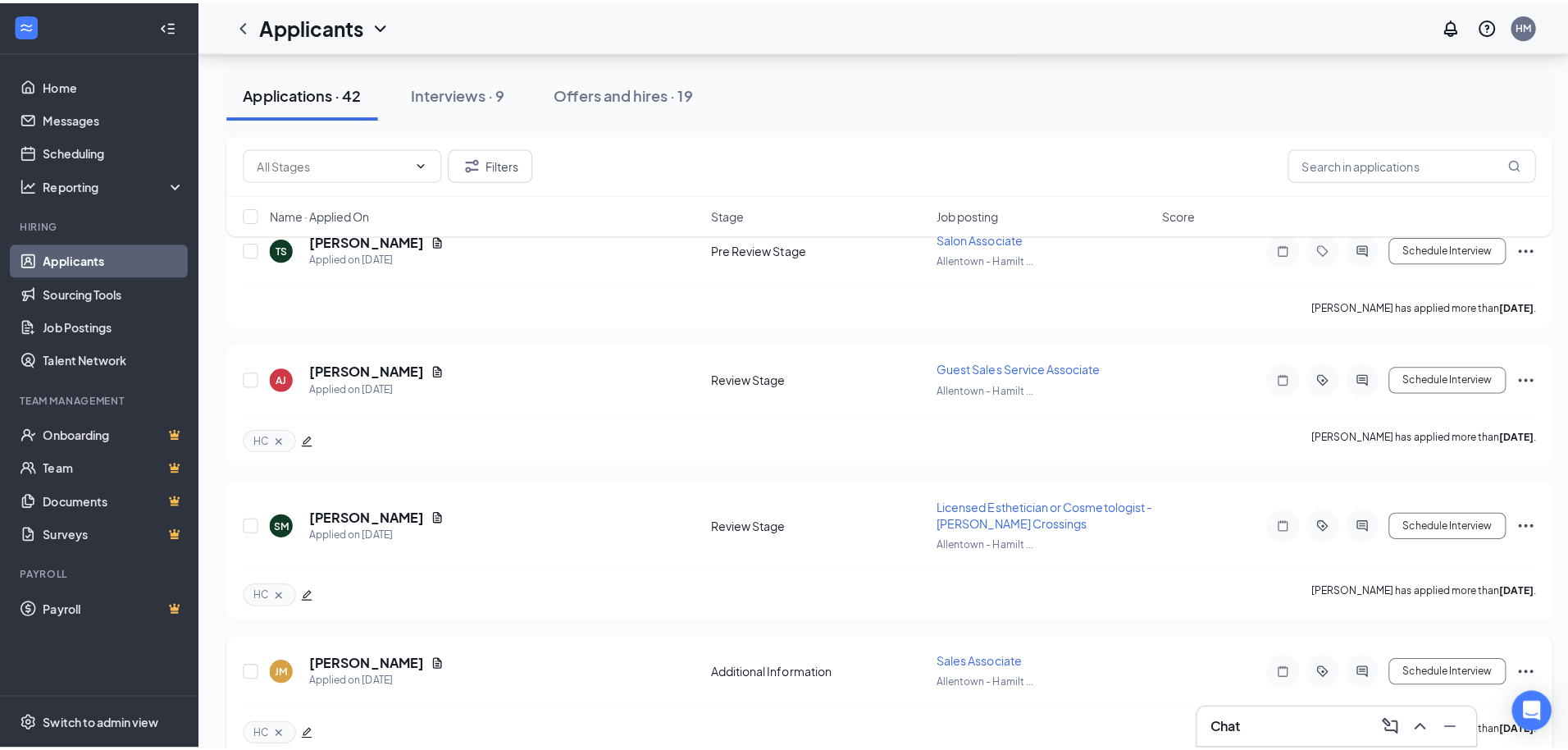
scroll to position [492, 0]
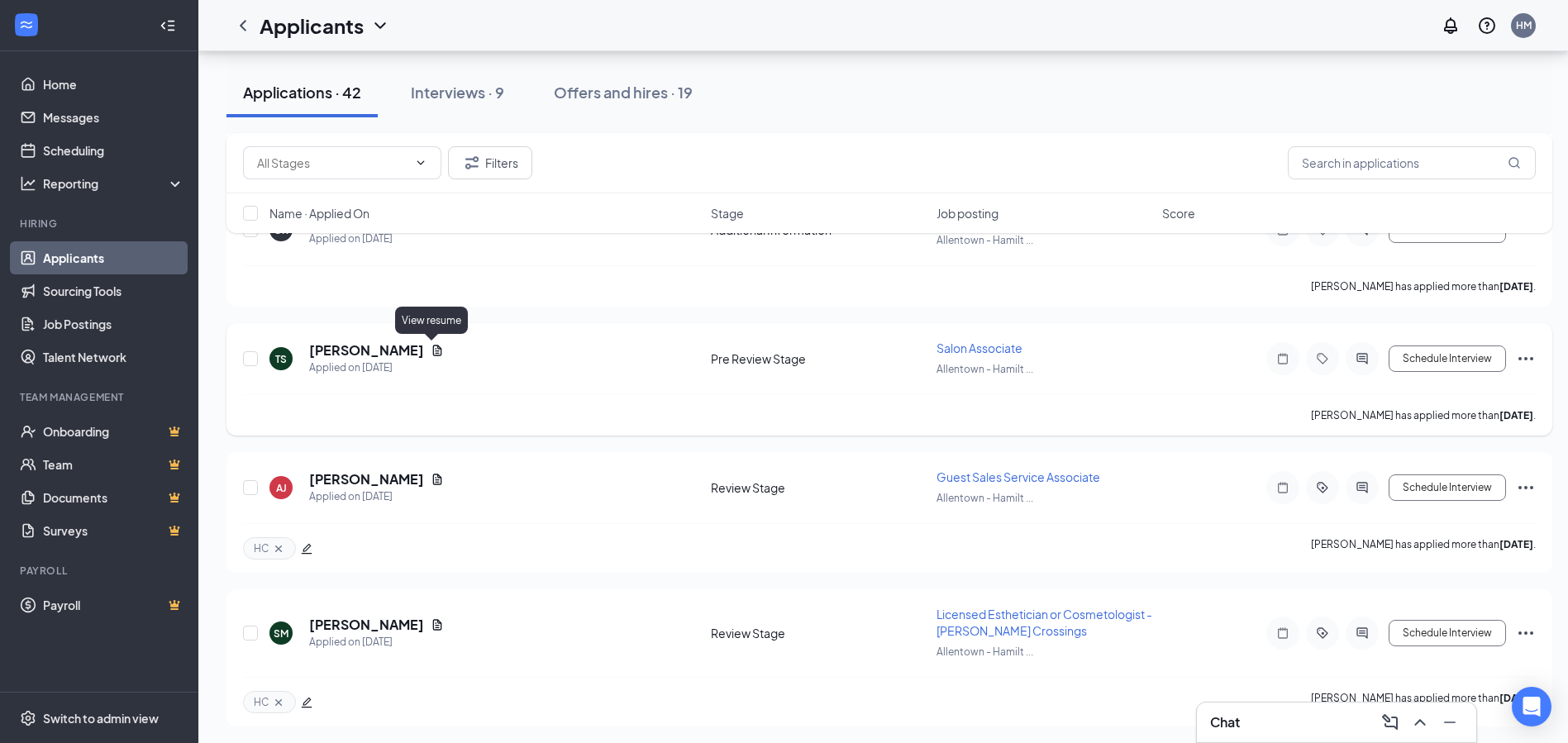
click at [433, 351] on icon "Document" at bounding box center [438, 350] width 9 height 11
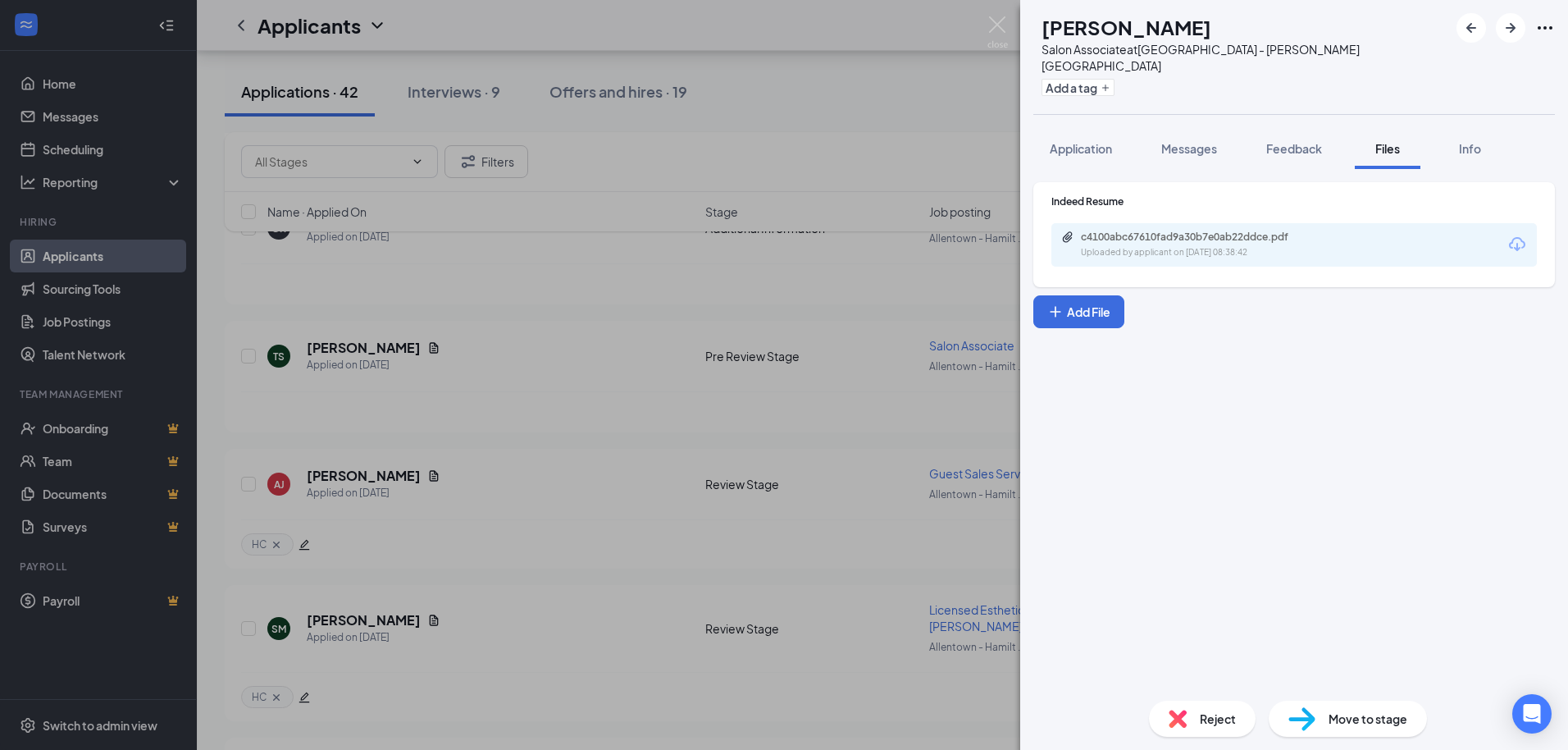
click at [1514, 235] on icon "Download" at bounding box center [1517, 244] width 19 height 19
click at [1113, 79] on button "Add a tag" at bounding box center [1079, 87] width 73 height 17
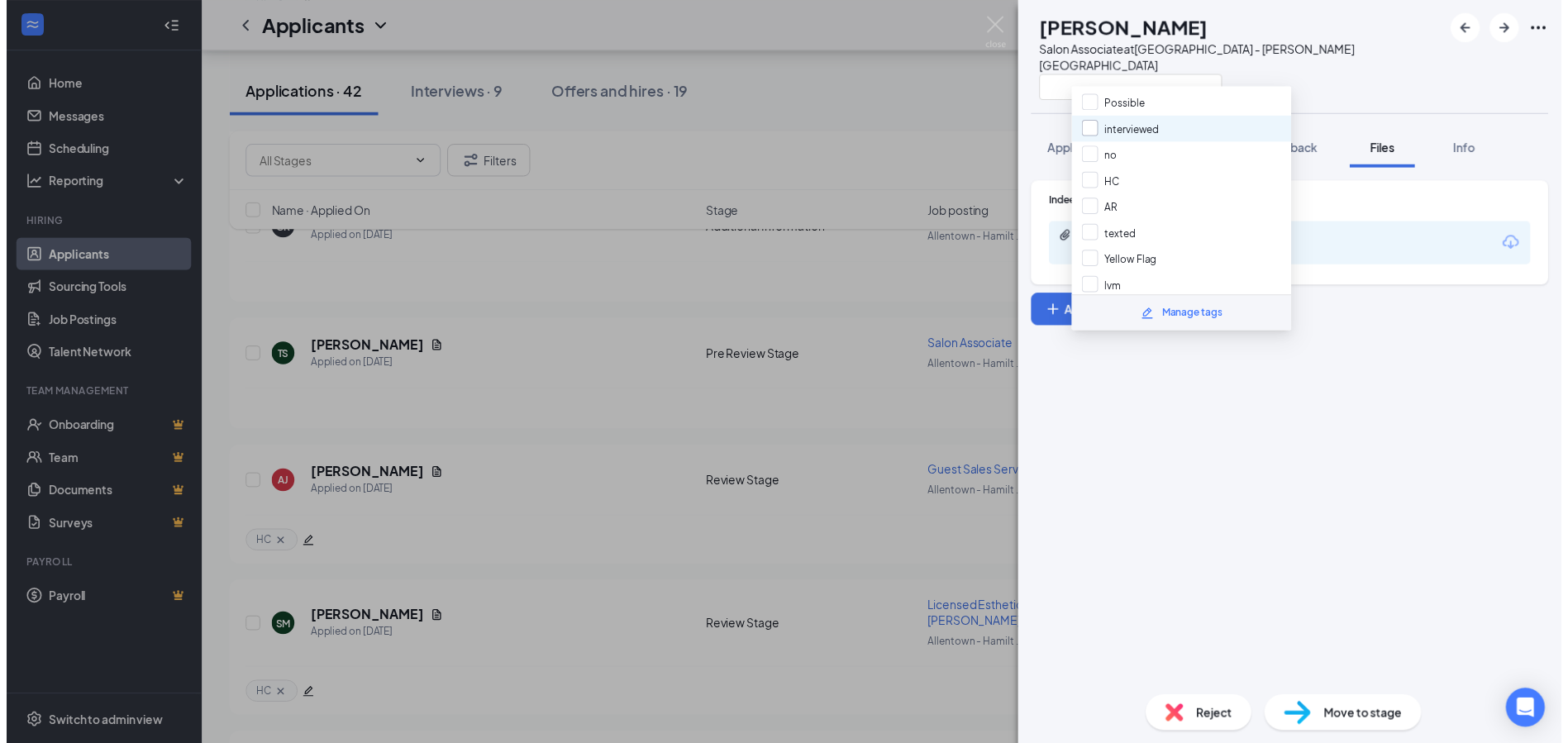
scroll to position [125, 0]
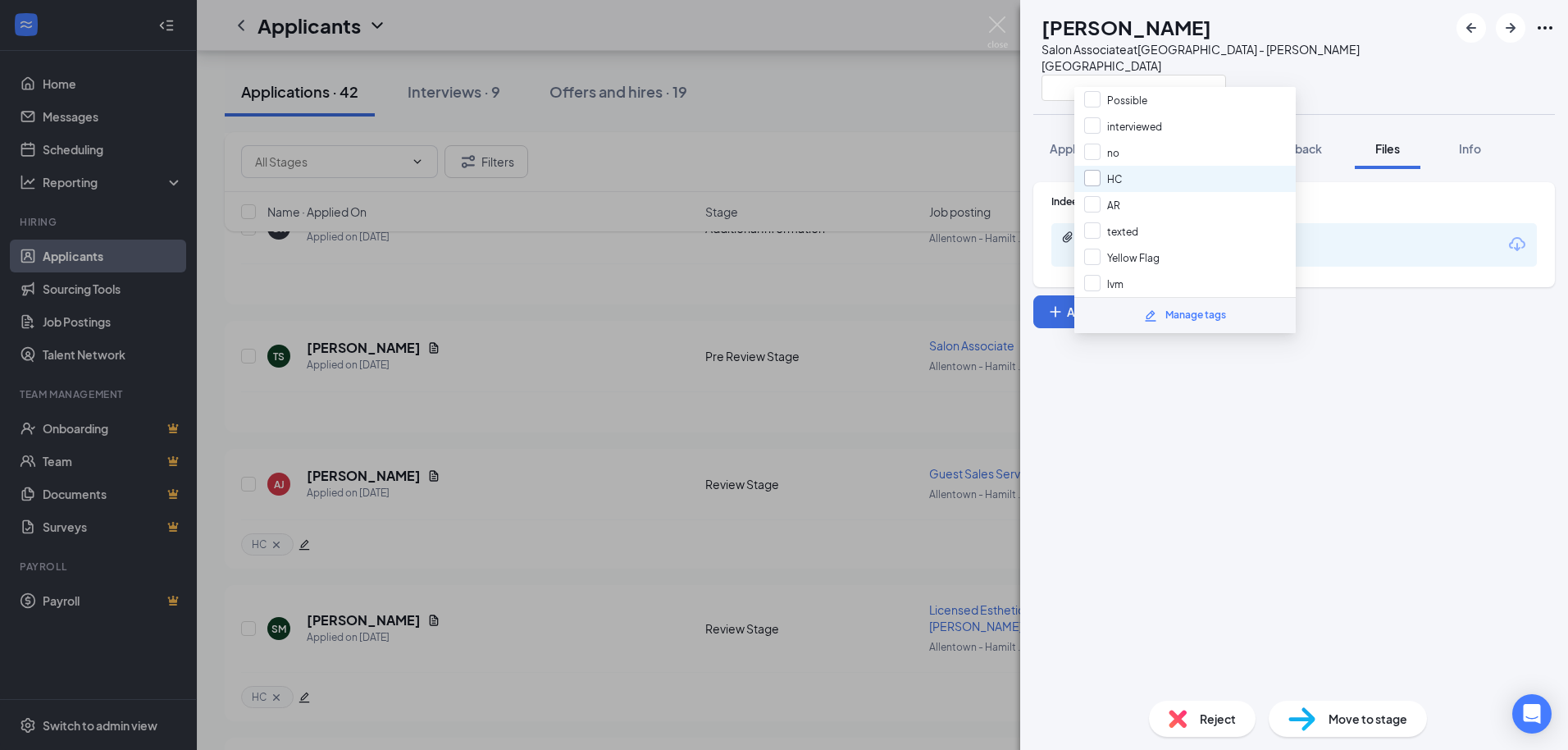
click at [1098, 184] on input "HC" at bounding box center [1102, 179] width 38 height 18
checkbox input "true"
click at [984, 46] on div "TS [PERSON_NAME] Salon Associate at [GEOGRAPHIC_DATA] - [PERSON_NAME] Crossings…" at bounding box center [784, 375] width 1568 height 750
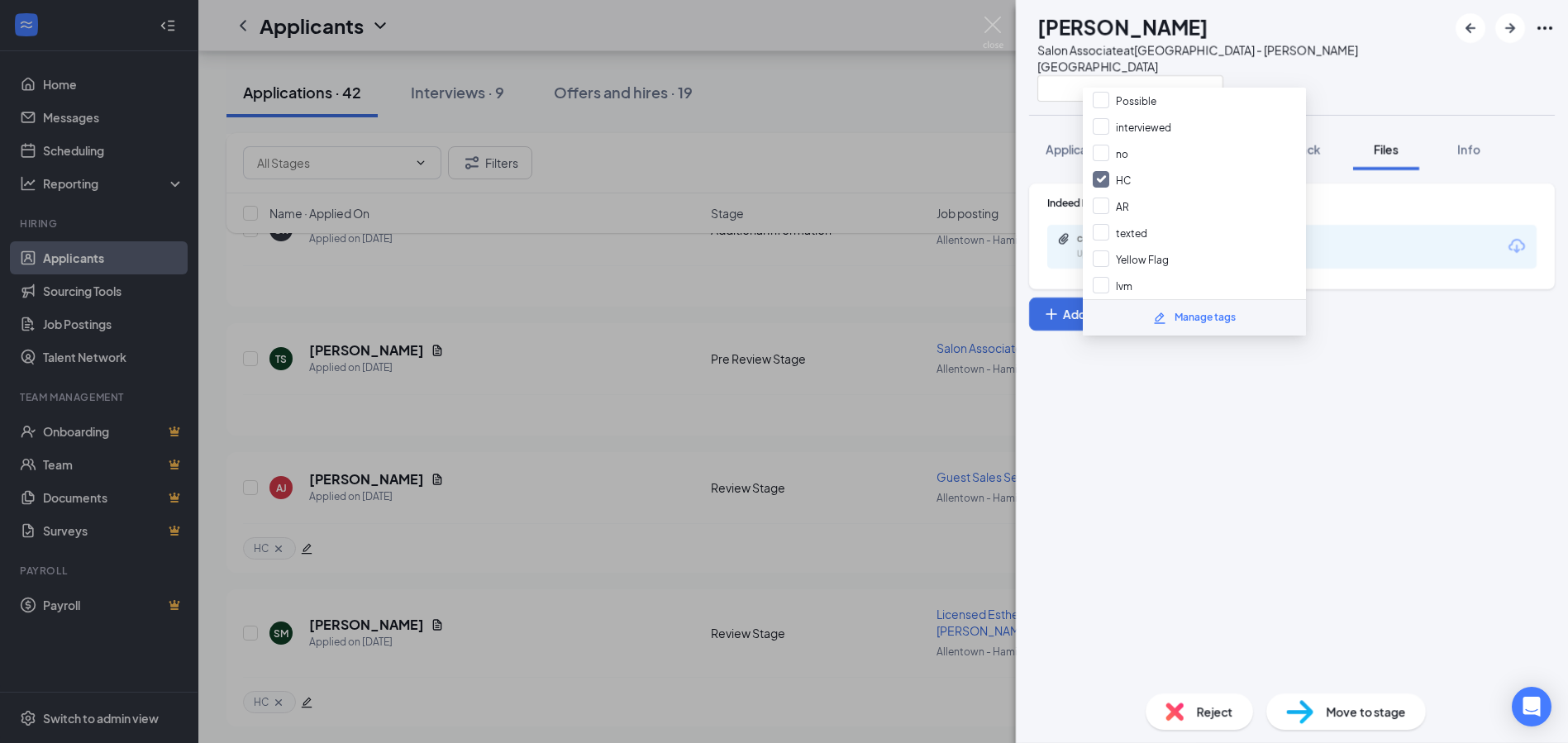
click at [1000, 33] on div "Applicants HM" at bounding box center [883, 25] width 1369 height 51
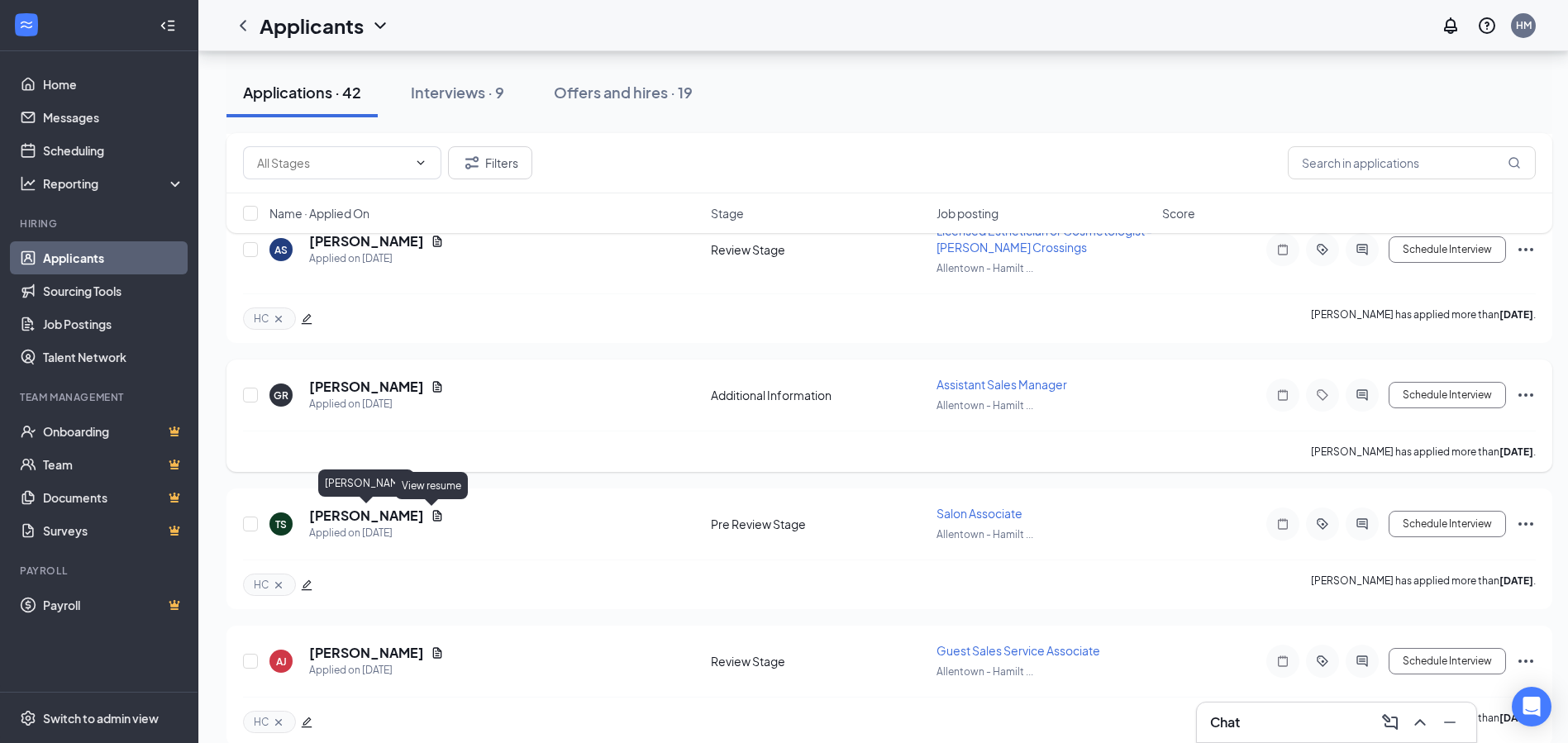
scroll to position [248, 0]
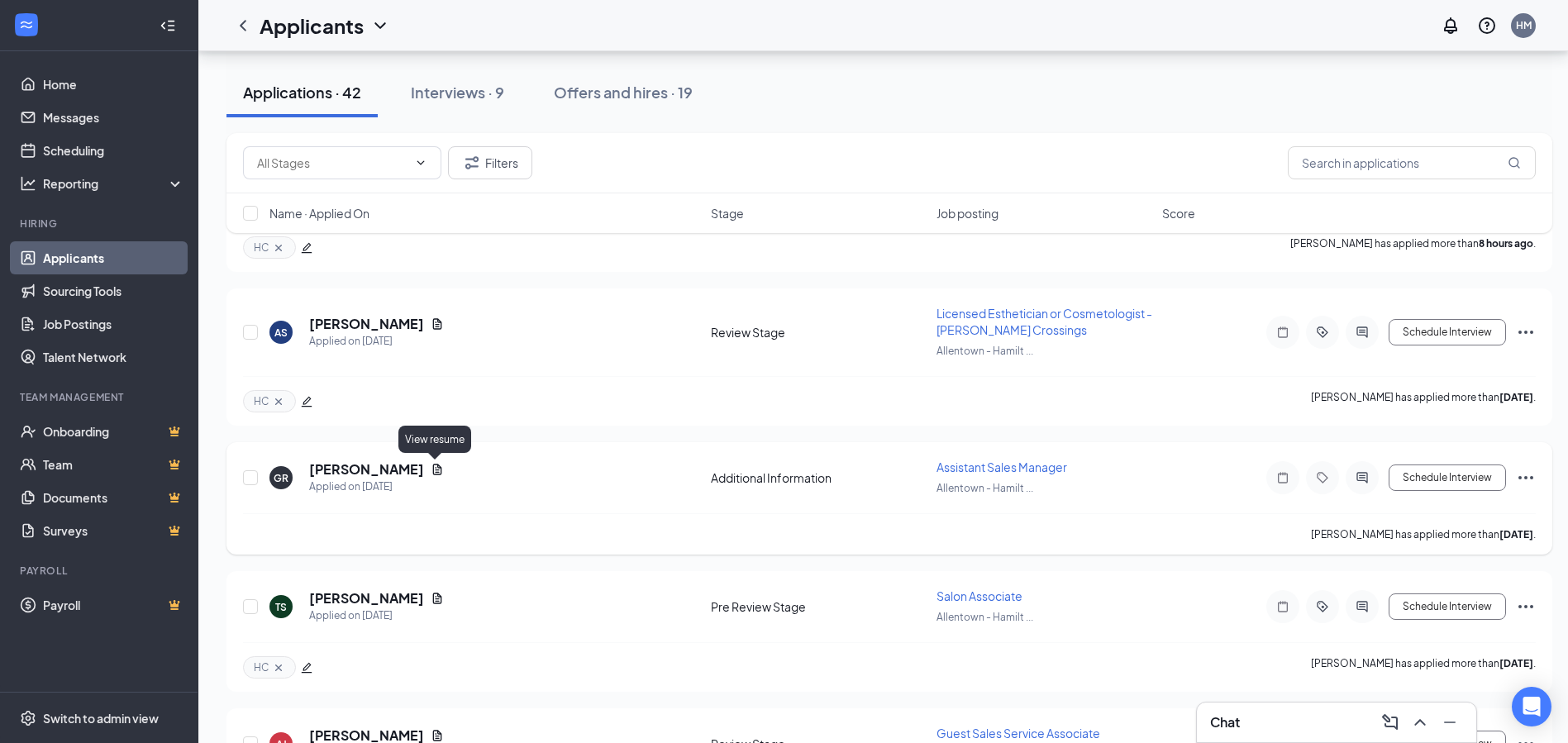
click at [437, 470] on icon "Document" at bounding box center [437, 469] width 13 height 13
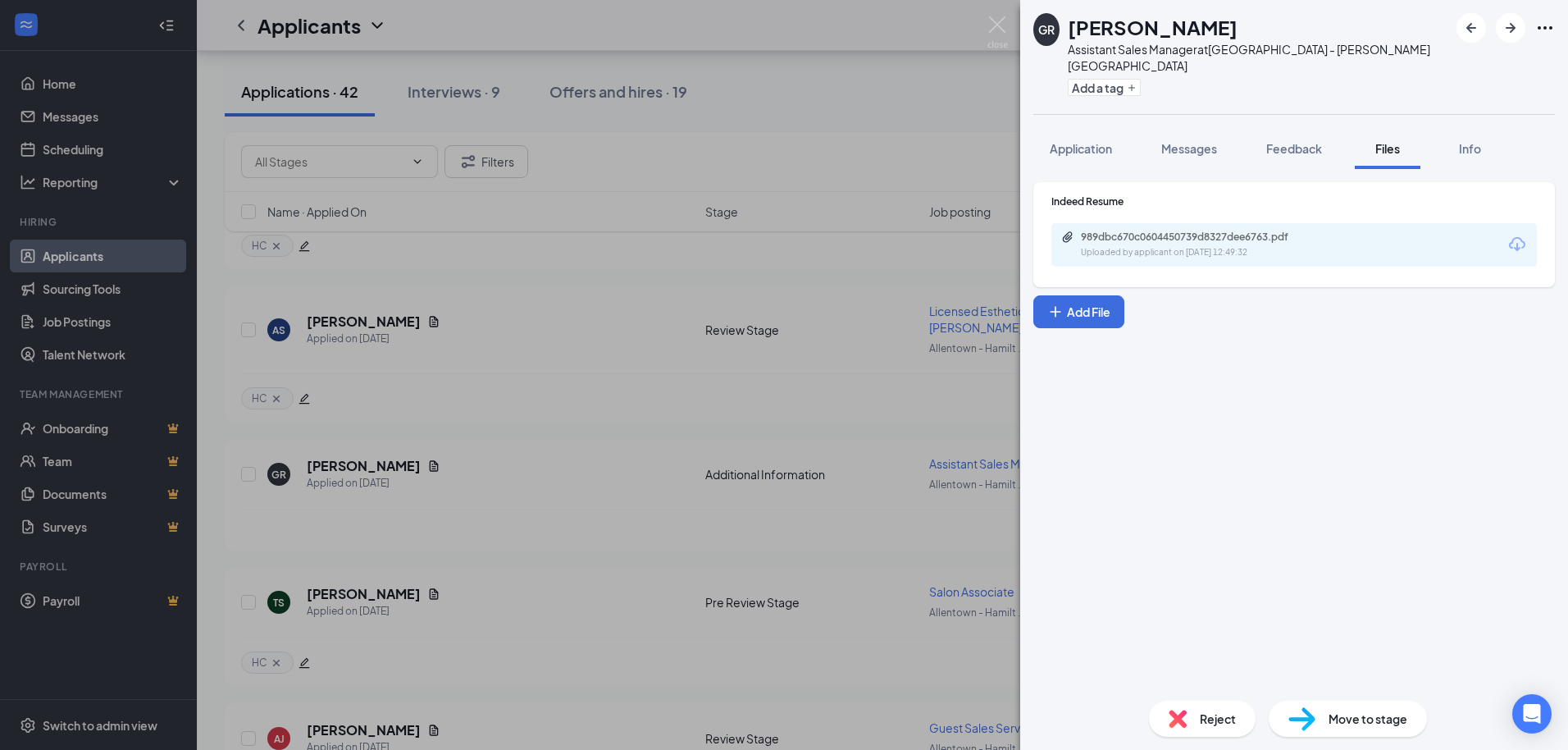
click at [1002, 19] on img at bounding box center [998, 32] width 20 height 32
